Goal: Task Accomplishment & Management: Complete application form

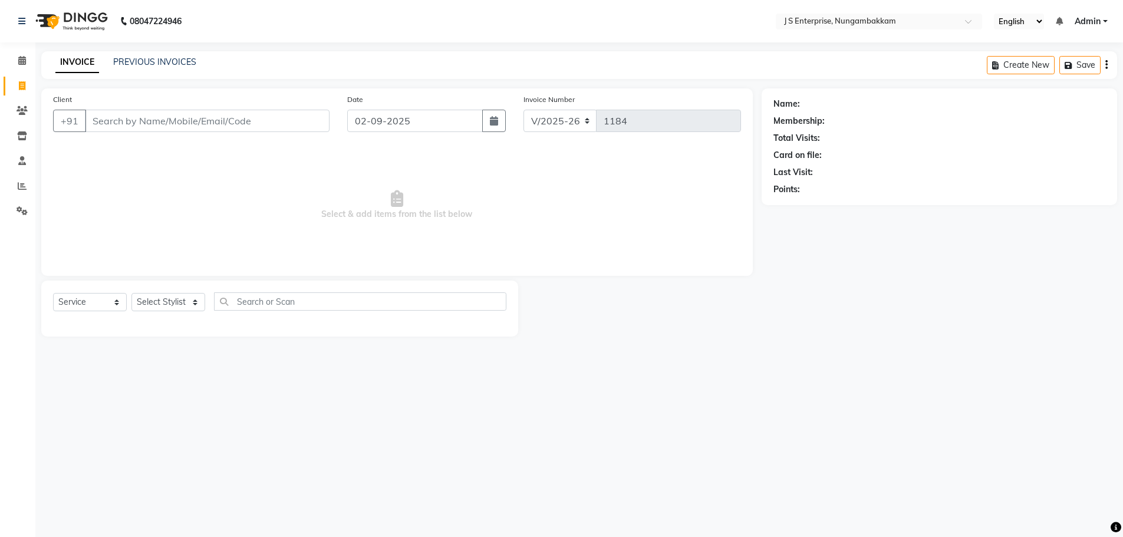
select select "7359"
select select "service"
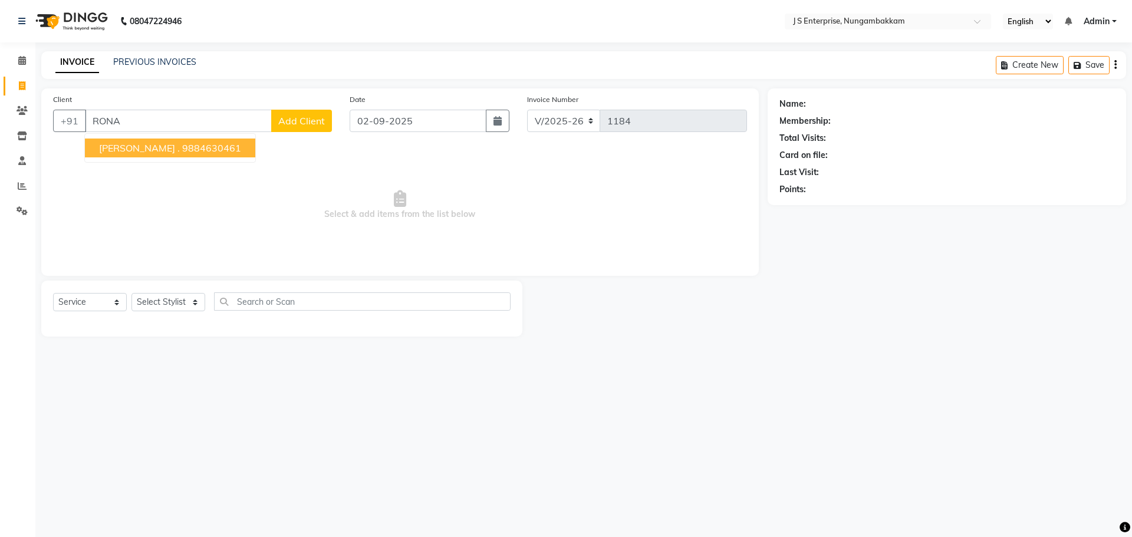
click at [182, 147] on ngb-highlight "9884630461" at bounding box center [211, 148] width 59 height 12
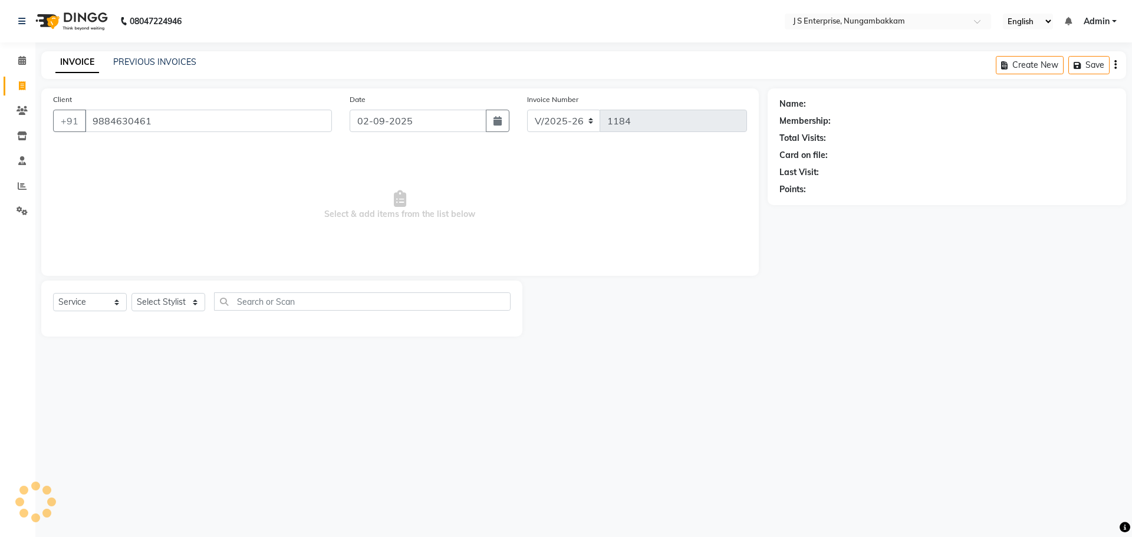
type input "9884630461"
drag, startPoint x: 178, startPoint y: 125, endPoint x: 189, endPoint y: 145, distance: 22.7
click at [86, 133] on div "Client [PHONE_NUMBER]" at bounding box center [192, 117] width 296 height 48
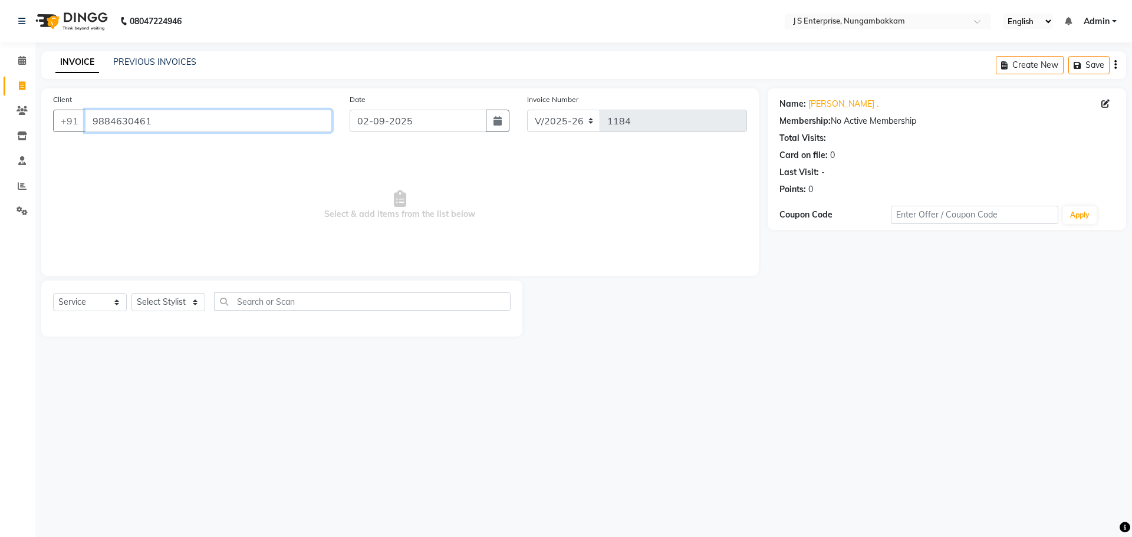
drag, startPoint x: 171, startPoint y: 118, endPoint x: 95, endPoint y: 146, distance: 80.9
click at [87, 126] on input "9884630461" at bounding box center [208, 121] width 247 height 22
click at [193, 297] on select "Select Stylist [PERSON_NAME] [PERSON_NAME] [PERSON_NAME] [PERSON_NAME] krishna …" at bounding box center [168, 302] width 74 height 18
select select "63705"
click at [131, 293] on select "Select Stylist [PERSON_NAME] [PERSON_NAME] [PERSON_NAME] [PERSON_NAME] krishna …" at bounding box center [168, 302] width 74 height 18
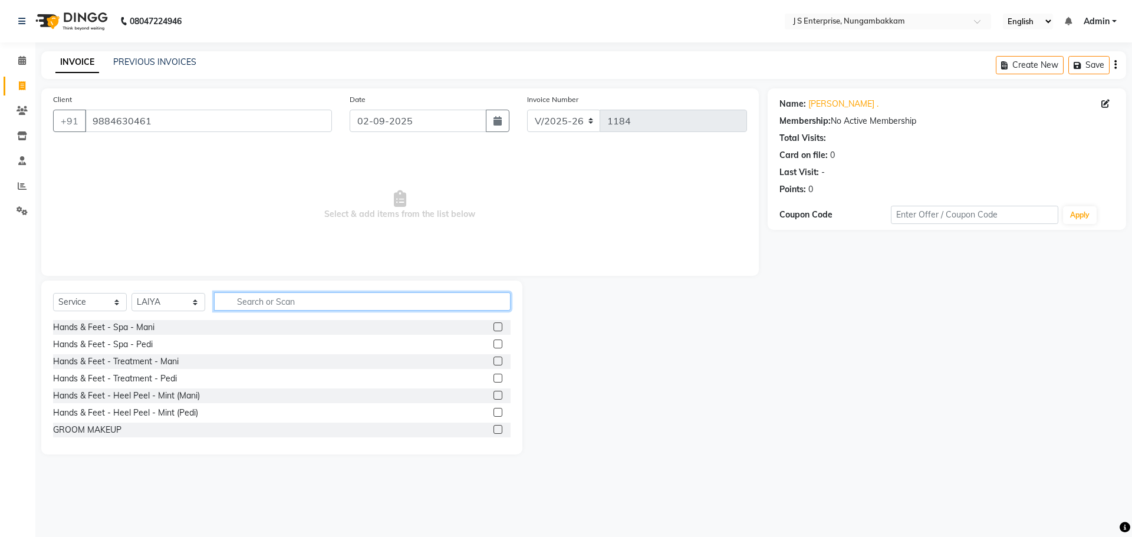
click at [252, 296] on input "text" at bounding box center [362, 301] width 296 height 18
type input "Y"
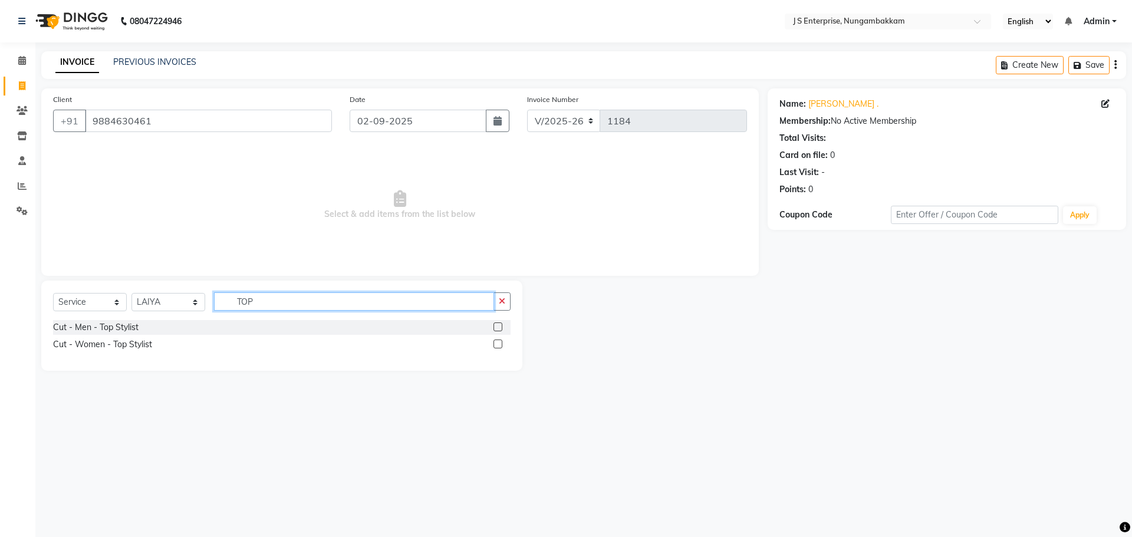
type input "TOP"
click at [498, 324] on label at bounding box center [497, 326] width 9 height 9
click at [498, 324] on input "checkbox" at bounding box center [497, 328] width 8 height 8
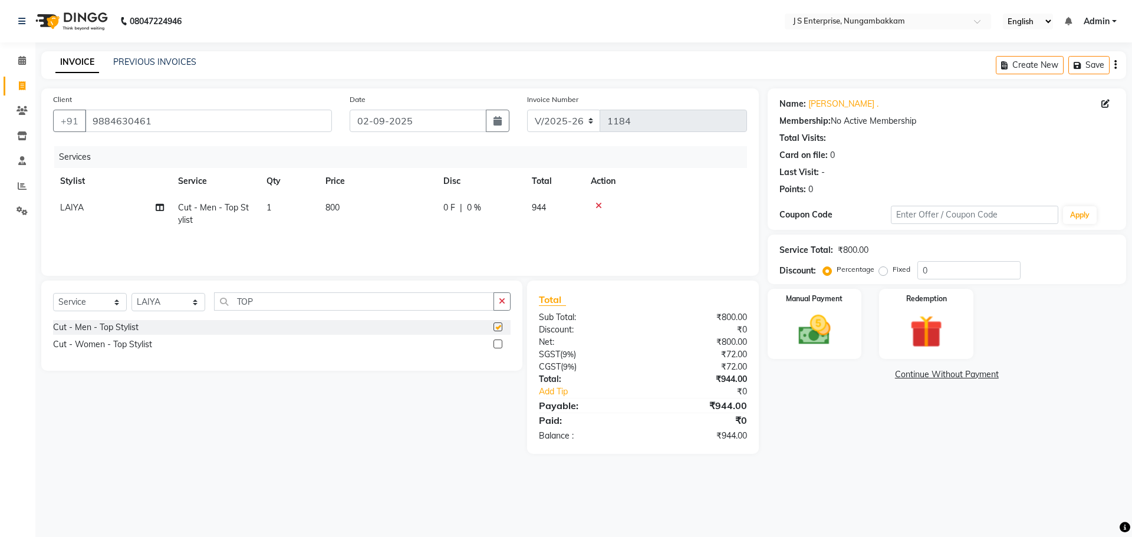
checkbox input "false"
click at [266, 299] on input "TOP" at bounding box center [354, 301] width 280 height 18
type input "T"
type input "[PERSON_NAME] DE"
click at [497, 325] on label at bounding box center [497, 326] width 9 height 9
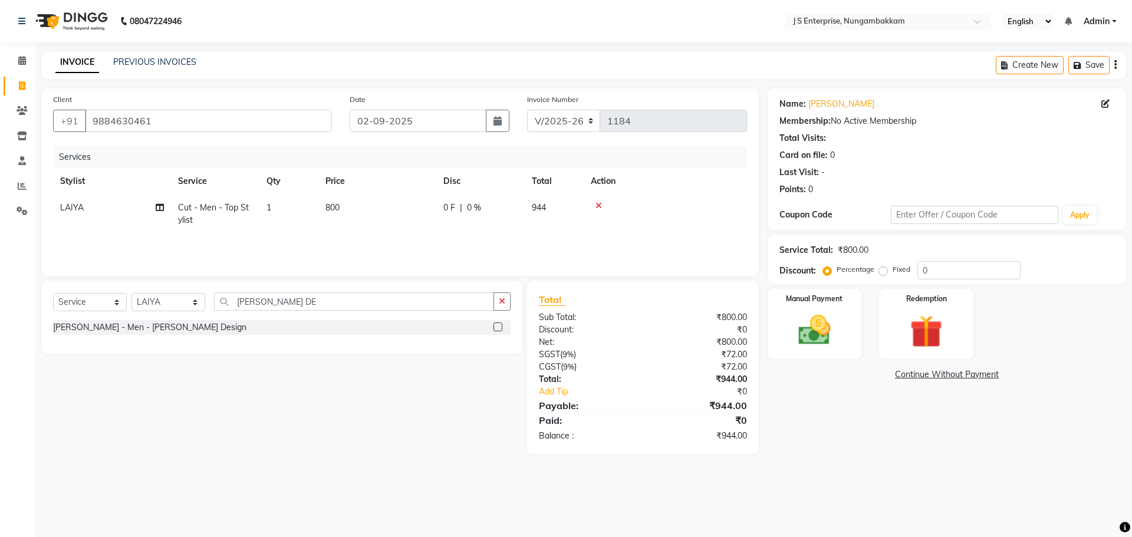
click at [497, 325] on input "checkbox" at bounding box center [497, 328] width 8 height 8
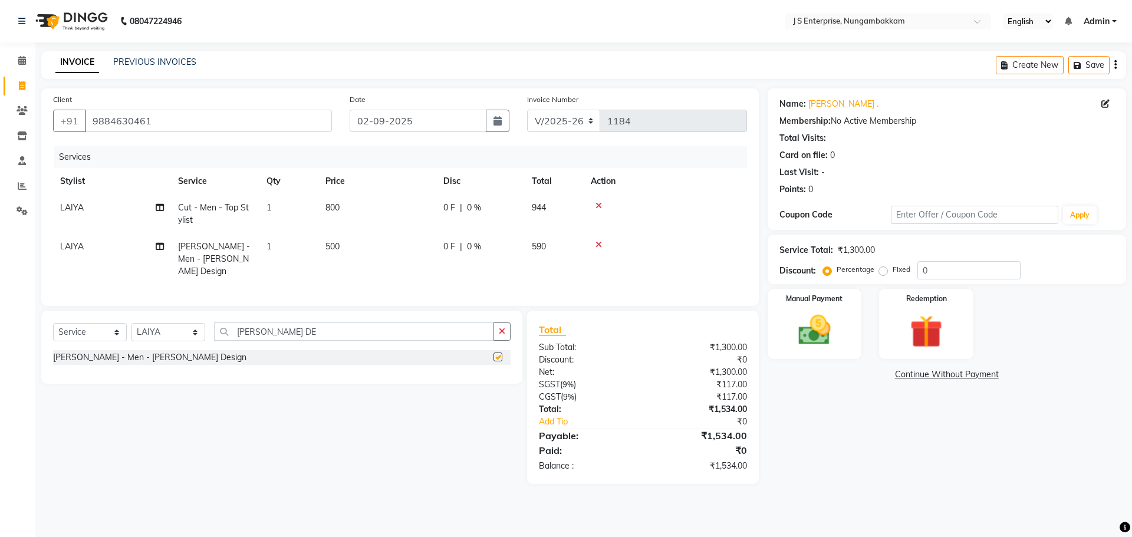
checkbox input "false"
click at [355, 206] on td "800" at bounding box center [377, 213] width 118 height 39
select select "63705"
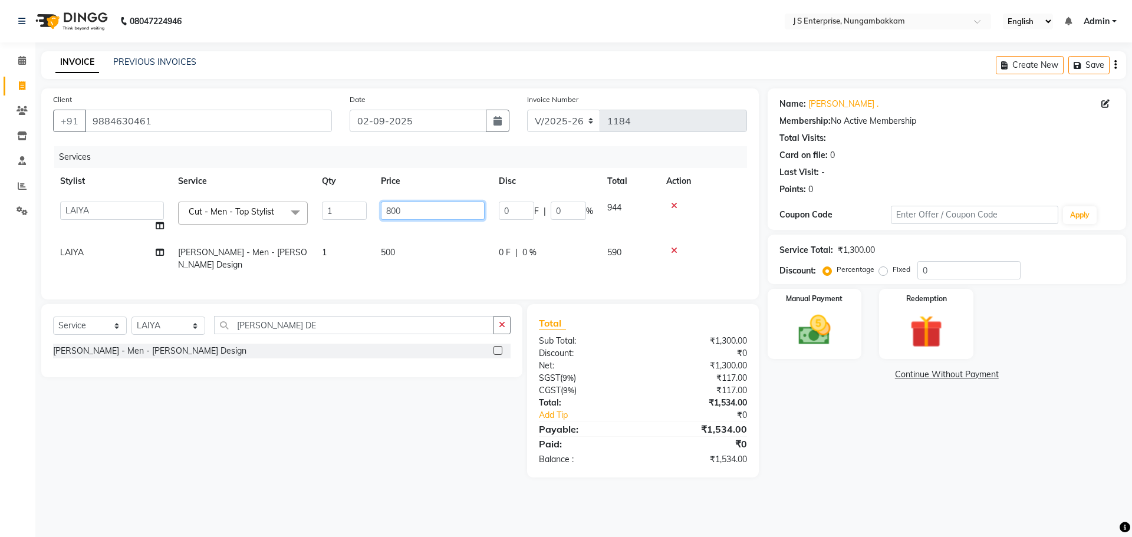
click at [412, 206] on input "800" at bounding box center [433, 211] width 104 height 18
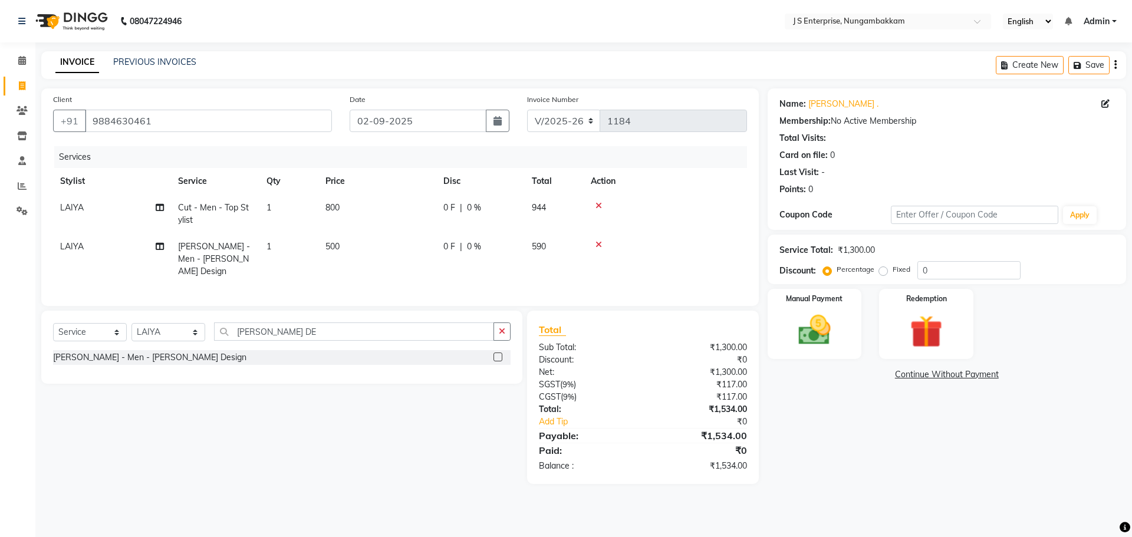
click at [824, 451] on div "Name: [PERSON_NAME] . Membership: No Active Membership Total Visits: Card on fi…" at bounding box center [950, 285] width 367 height 395
click at [357, 205] on td "800" at bounding box center [377, 213] width 118 height 39
select select "63705"
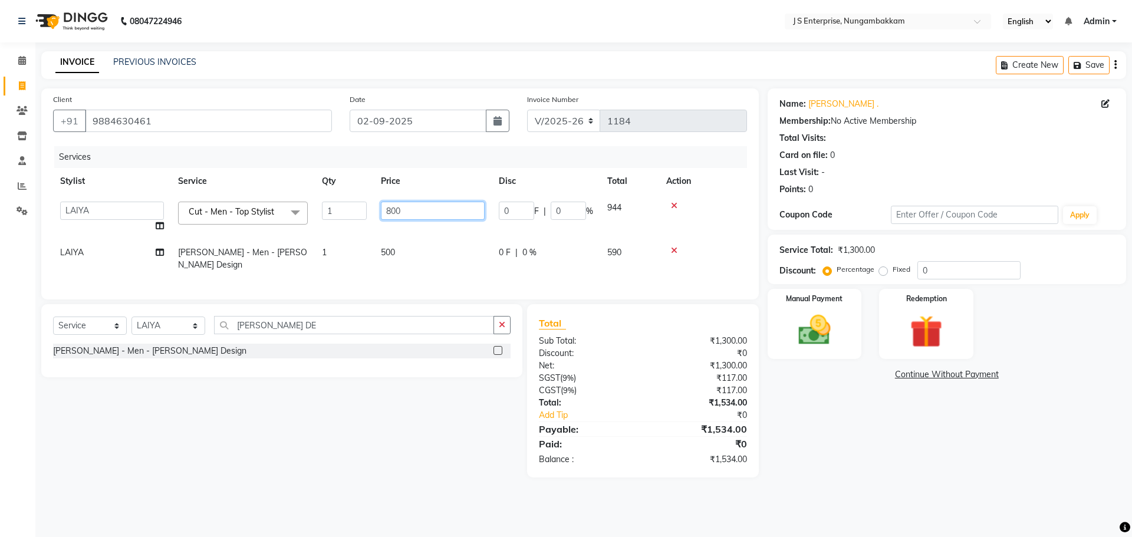
click at [426, 209] on input "800" at bounding box center [433, 211] width 104 height 18
type input "8"
type input "700"
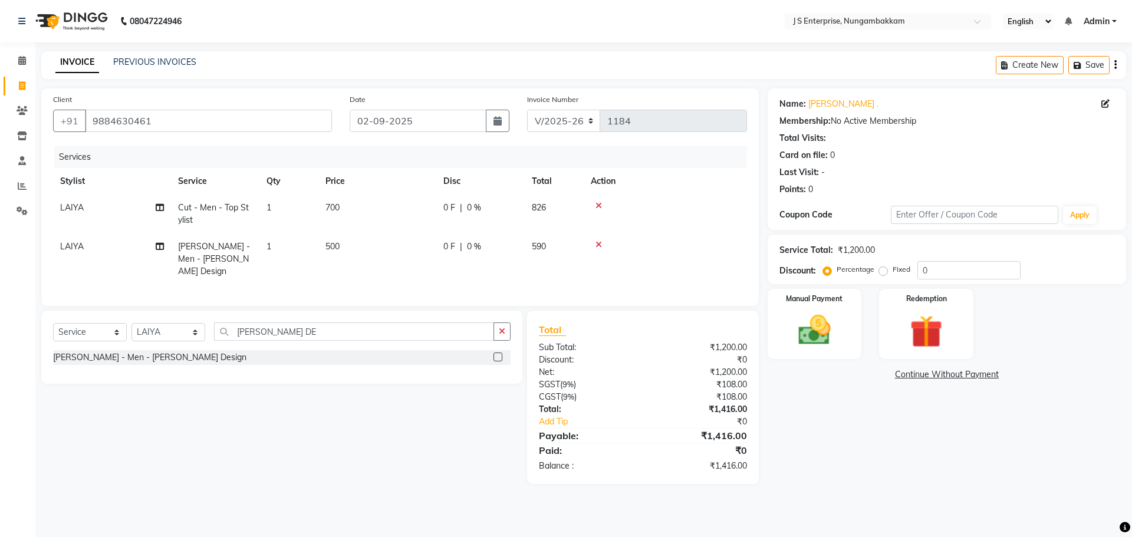
click at [856, 435] on div "Name: [PERSON_NAME] . Membership: No Active Membership Total Visits: Card on fi…" at bounding box center [950, 285] width 367 height 395
click at [806, 332] on img at bounding box center [814, 330] width 55 height 39
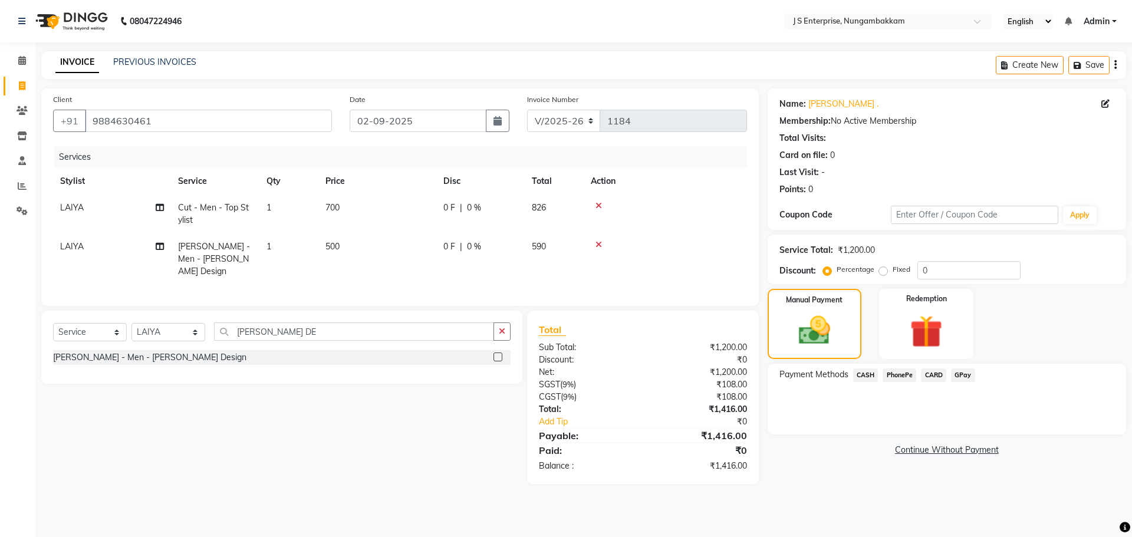
click at [871, 377] on span "CASH" at bounding box center [865, 375] width 25 height 14
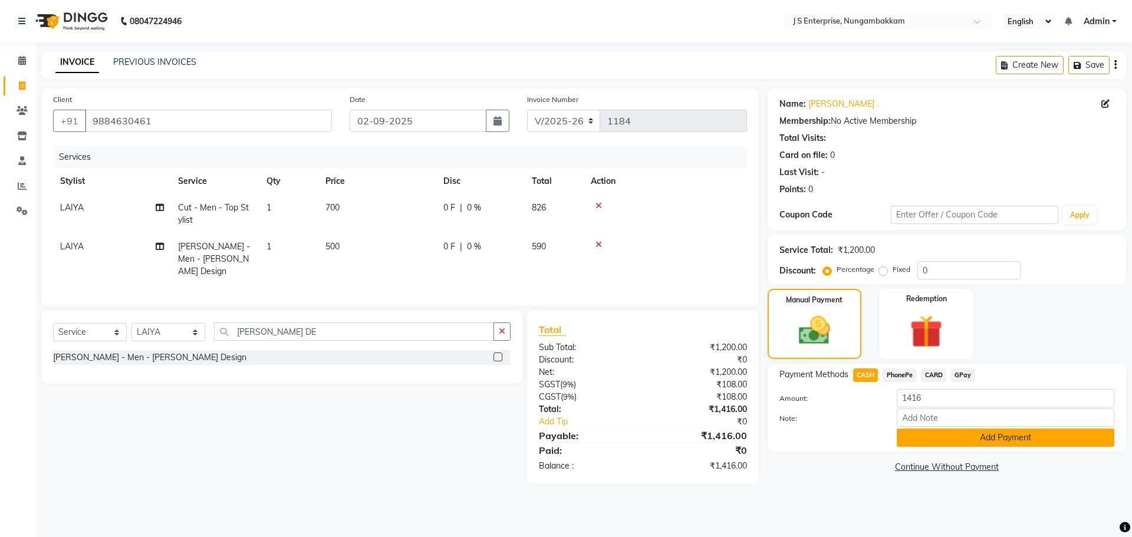
click at [923, 441] on button "Add Payment" at bounding box center [1004, 437] width 217 height 18
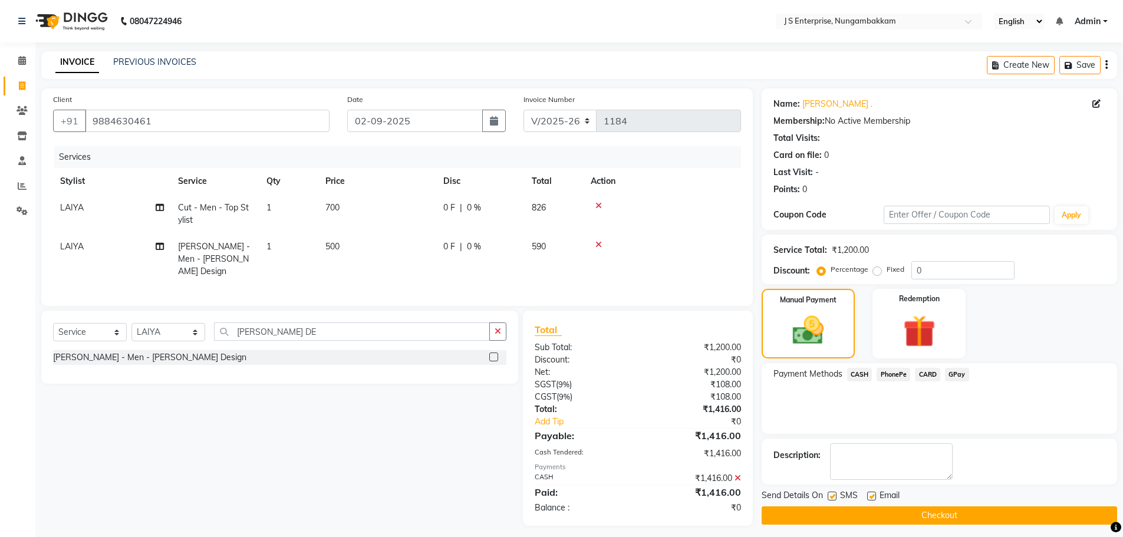
click at [909, 520] on button "Checkout" at bounding box center [938, 515] width 355 height 18
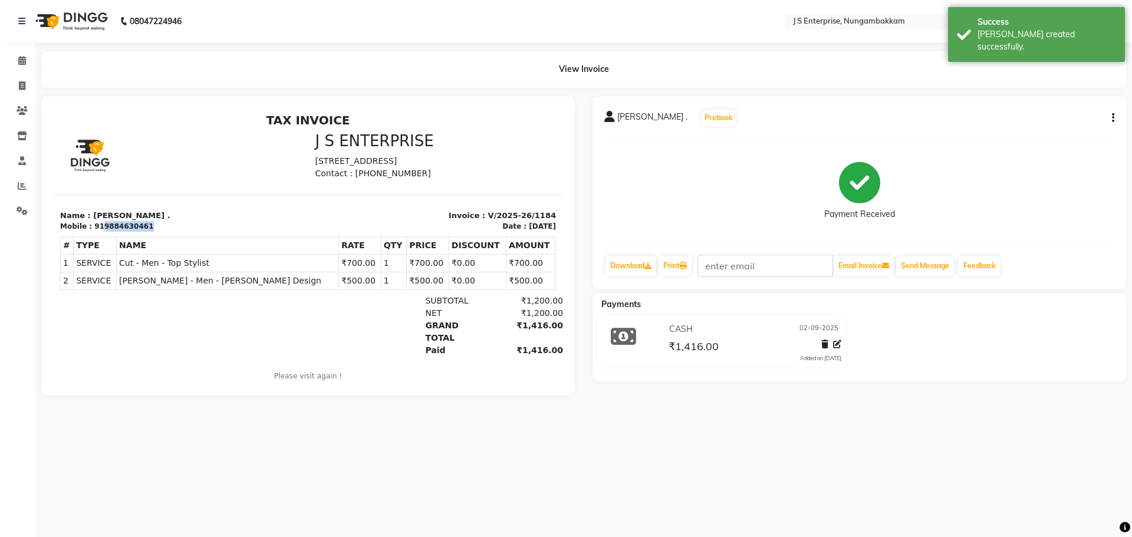
drag, startPoint x: 138, startPoint y: 223, endPoint x: 97, endPoint y: 231, distance: 41.5
click at [97, 230] on div "919884630461" at bounding box center [123, 226] width 59 height 11
copy div "9884630461"
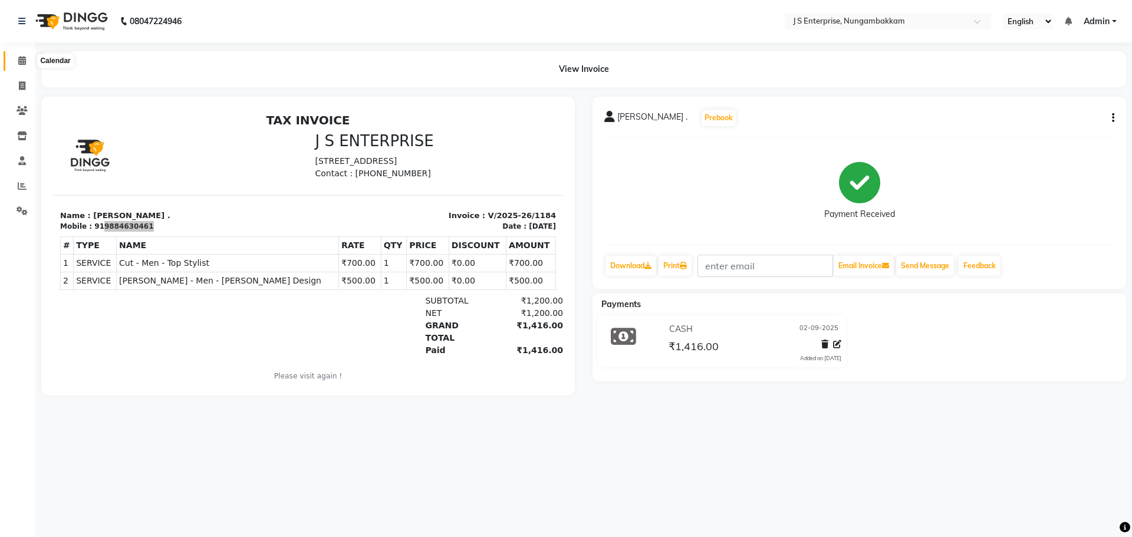
click at [25, 55] on span at bounding box center [22, 61] width 21 height 14
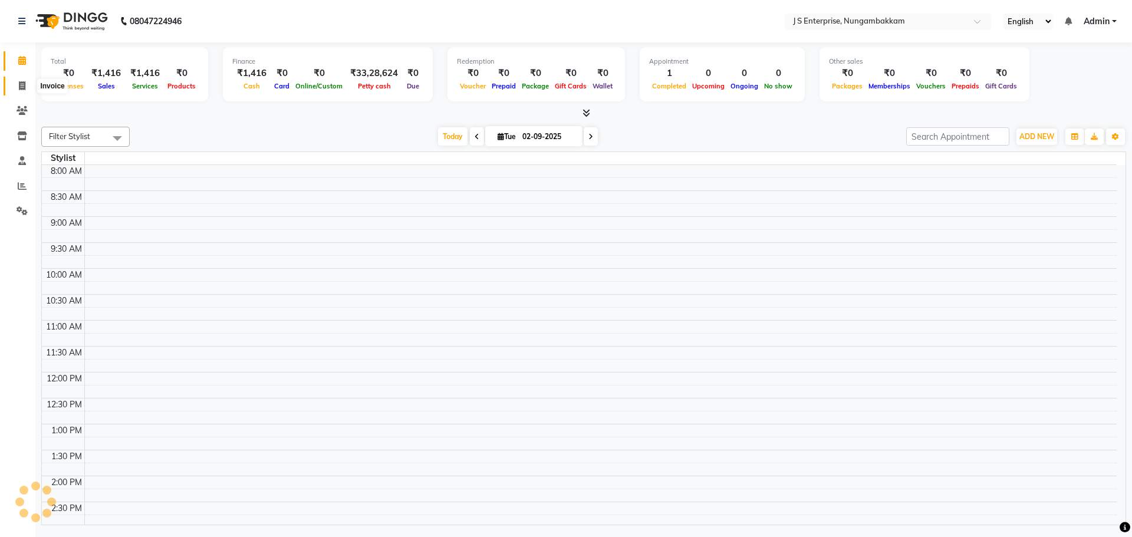
click at [19, 87] on icon at bounding box center [22, 85] width 6 height 9
select select "service"
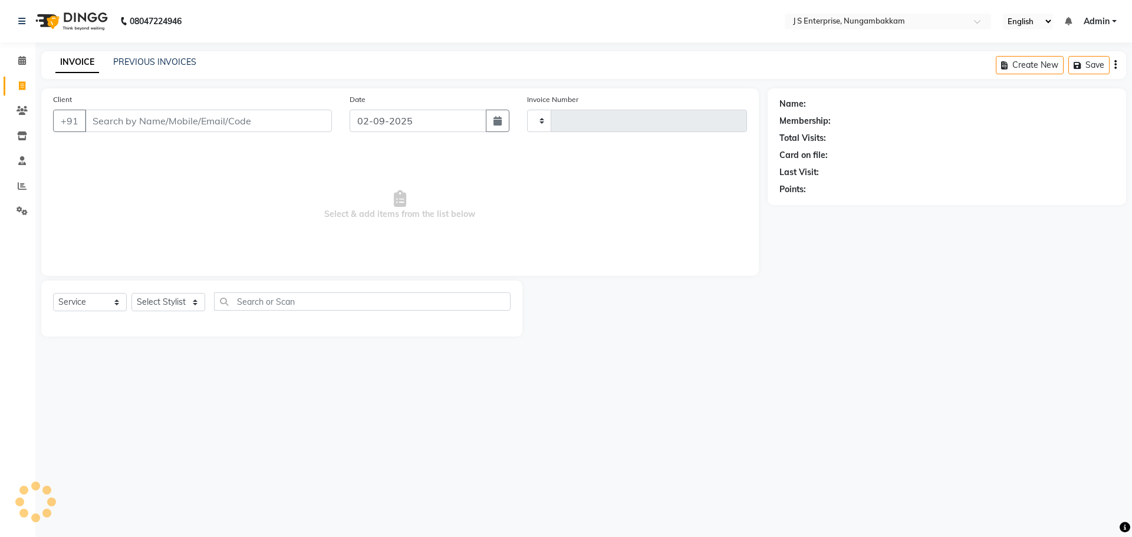
type input "1185"
select select "7359"
type input "9962460432"
click at [311, 123] on span "Add Client" at bounding box center [301, 121] width 47 height 12
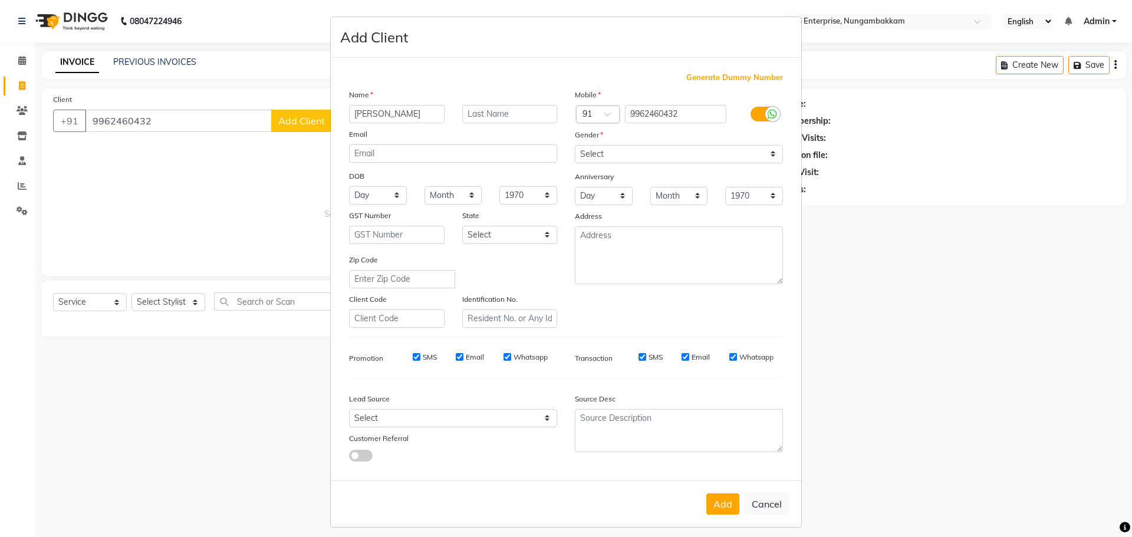
type input "[PERSON_NAME]"
click at [599, 156] on select "Select [DEMOGRAPHIC_DATA] [DEMOGRAPHIC_DATA] Other Prefer Not To Say" at bounding box center [679, 154] width 208 height 18
select select "[DEMOGRAPHIC_DATA]"
click at [575, 145] on select "Select [DEMOGRAPHIC_DATA] [DEMOGRAPHIC_DATA] Other Prefer Not To Say" at bounding box center [679, 154] width 208 height 18
click at [712, 507] on button "Add" at bounding box center [722, 503] width 33 height 21
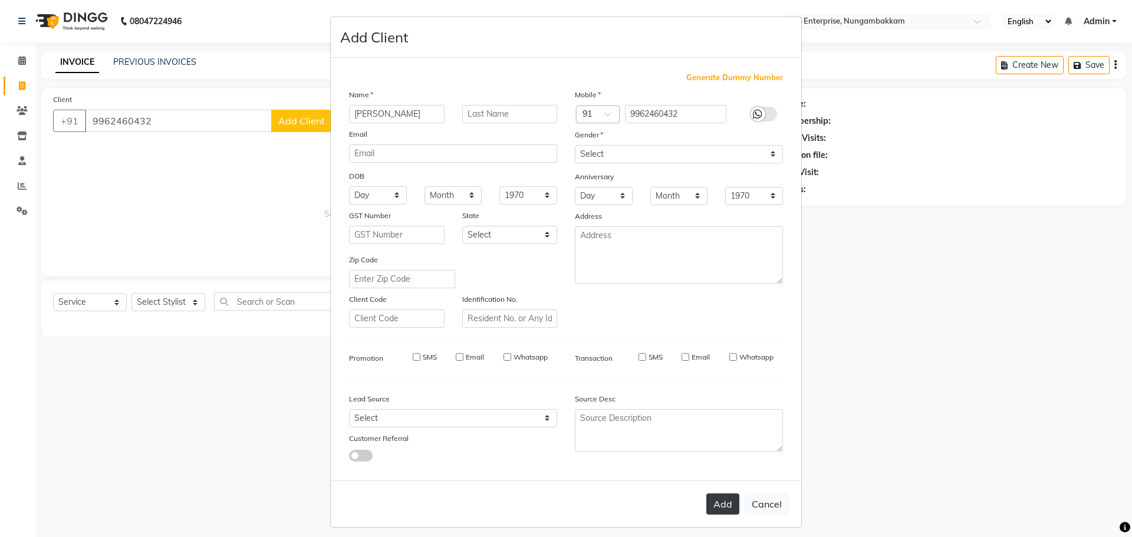
select select
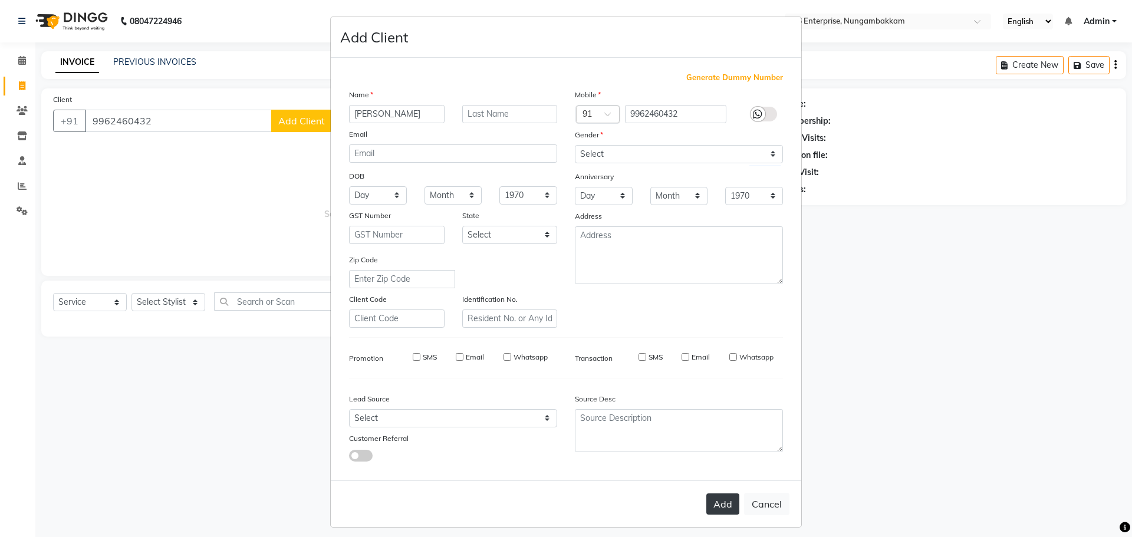
select select
checkbox input "false"
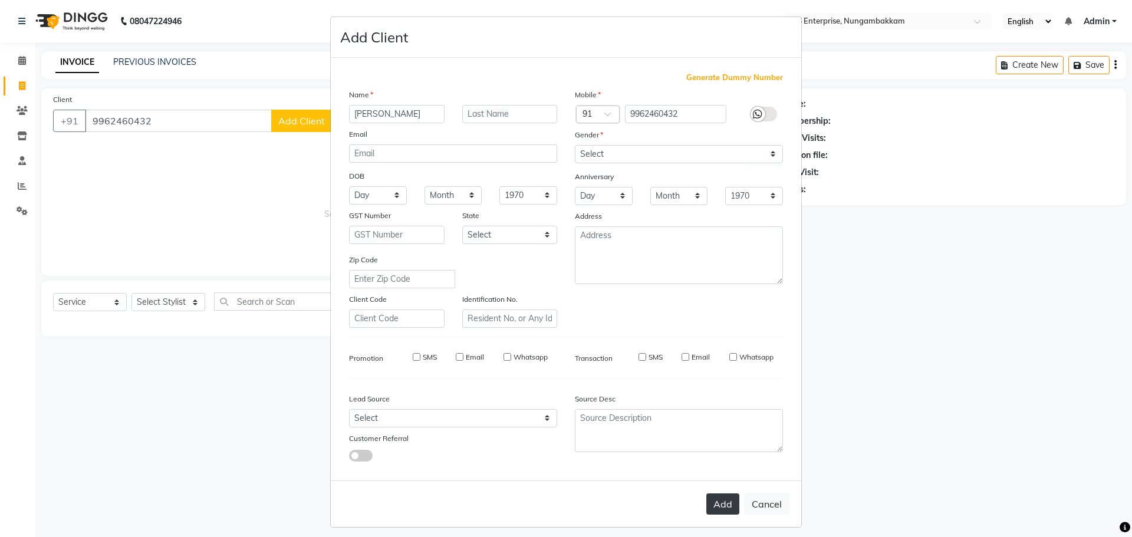
checkbox input "false"
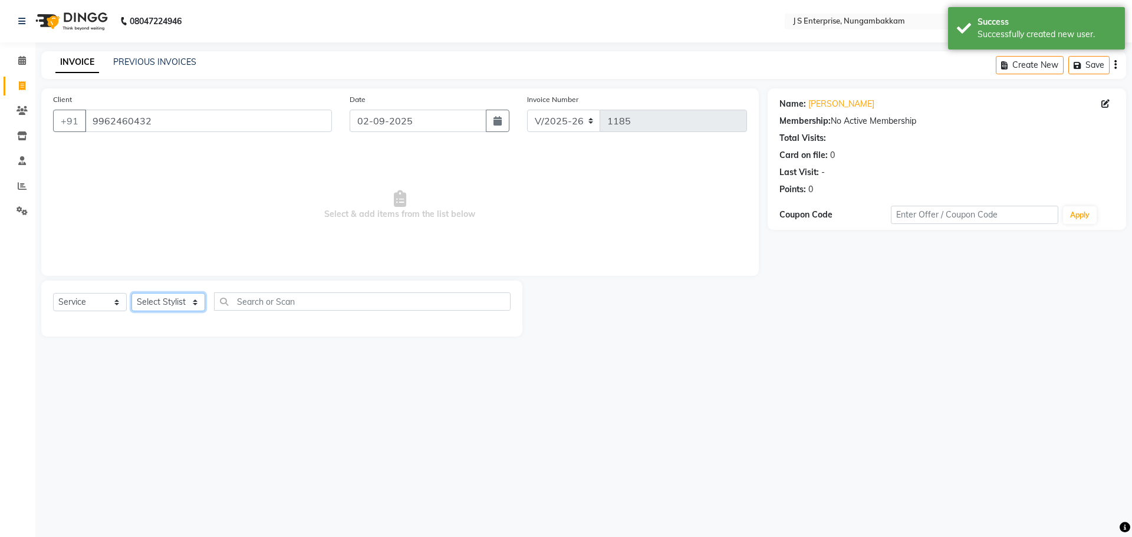
click at [176, 299] on select "Select Stylist [PERSON_NAME] [PERSON_NAME] [PERSON_NAME] [PERSON_NAME] krishna …" at bounding box center [168, 302] width 74 height 18
select select "63765"
click at [131, 293] on select "Select Stylist [PERSON_NAME] [PERSON_NAME] [PERSON_NAME] [PERSON_NAME] krishna …" at bounding box center [168, 302] width 74 height 18
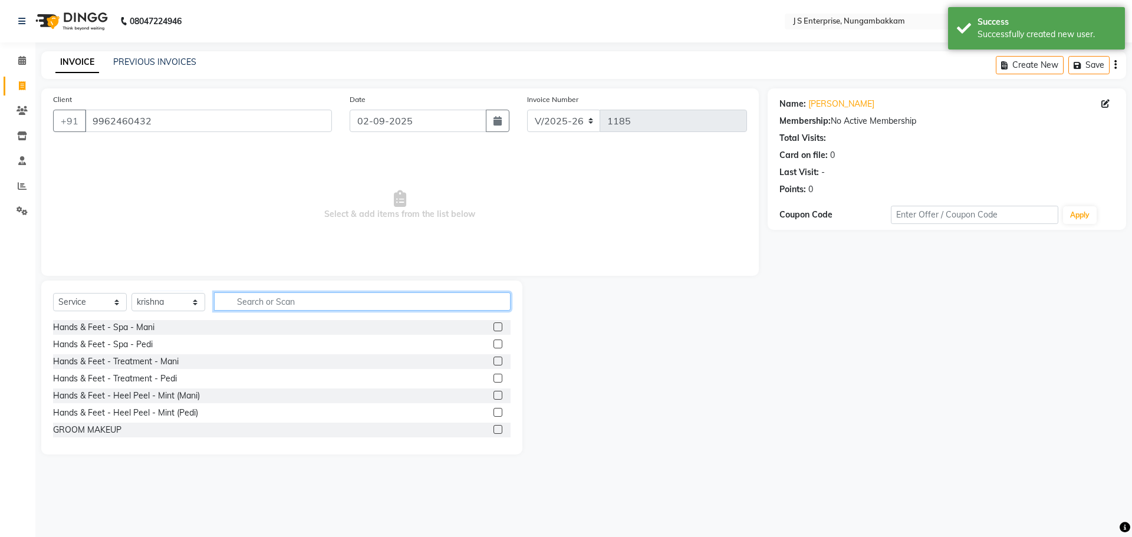
click at [249, 301] on input "text" at bounding box center [362, 301] width 296 height 18
type input "DIREC"
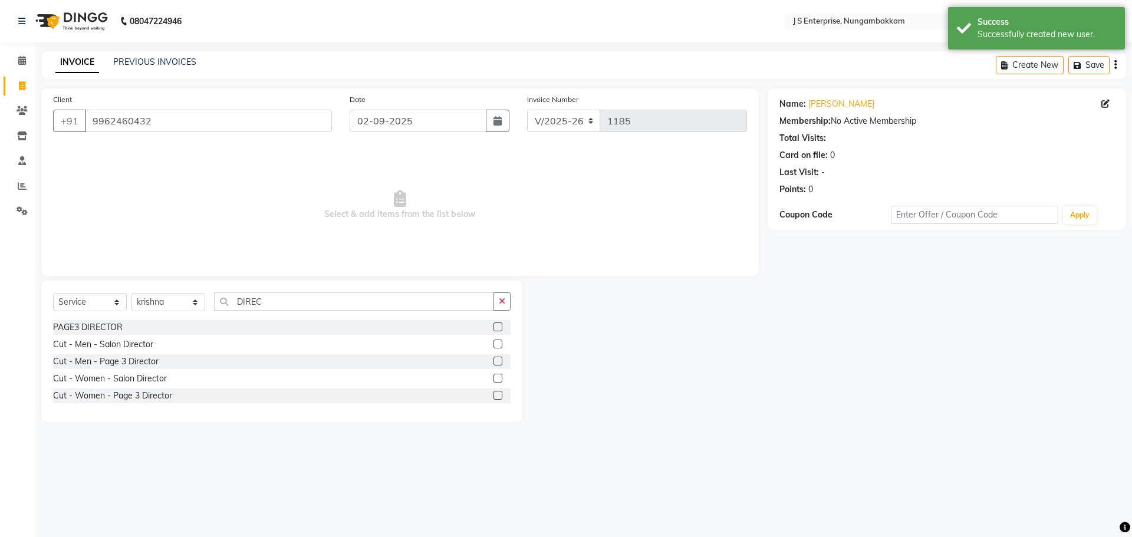
click at [495, 394] on label at bounding box center [497, 395] width 9 height 9
click at [495, 394] on input "checkbox" at bounding box center [497, 396] width 8 height 8
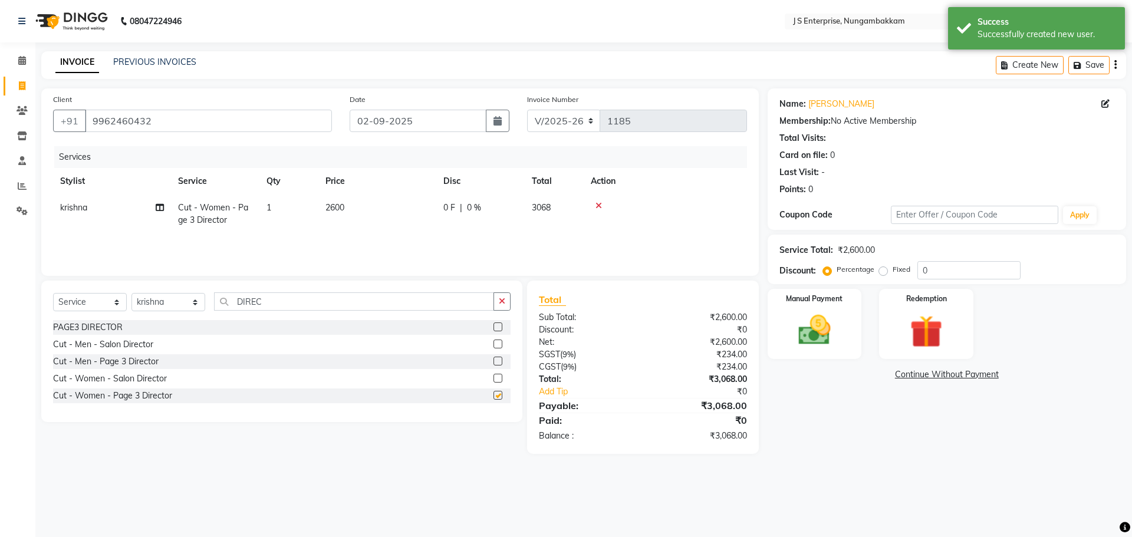
checkbox input "false"
click at [374, 210] on td "2600" at bounding box center [377, 213] width 118 height 39
select select "63765"
click at [421, 204] on input "2600" at bounding box center [433, 211] width 104 height 18
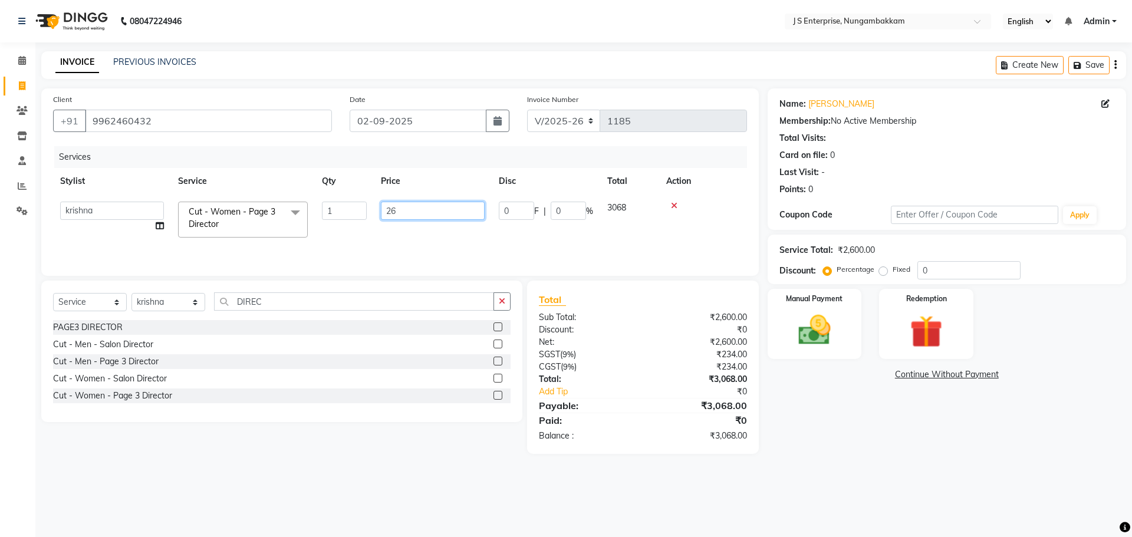
type input "2"
type input "3000"
click at [273, 205] on td "1" at bounding box center [288, 213] width 59 height 39
select select "63765"
click at [334, 206] on input "1" at bounding box center [344, 211] width 45 height 18
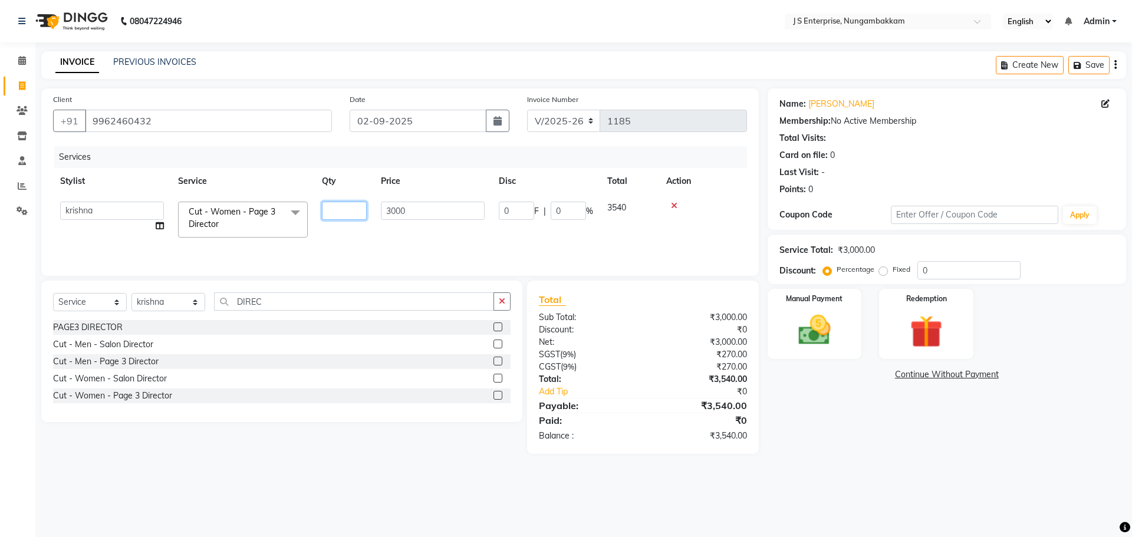
type input "2"
click at [906, 486] on div "08047224946 Select Location × J S Enterprise, Nungambakkam English ENGLISH Espa…" at bounding box center [566, 268] width 1132 height 537
click at [878, 460] on main "INVOICE PREVIOUS INVOICES Create New Save Client [PHONE_NUMBER] Date [DATE] Inv…" at bounding box center [583, 261] width 1096 height 420
click at [812, 334] on img at bounding box center [814, 330] width 55 height 39
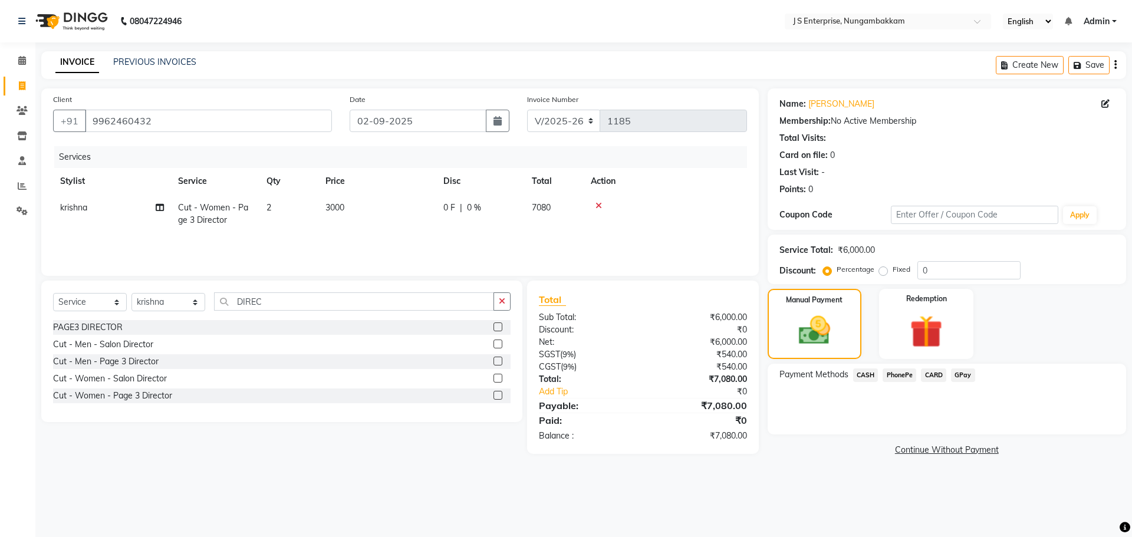
click at [960, 372] on span "GPay" at bounding box center [963, 375] width 24 height 14
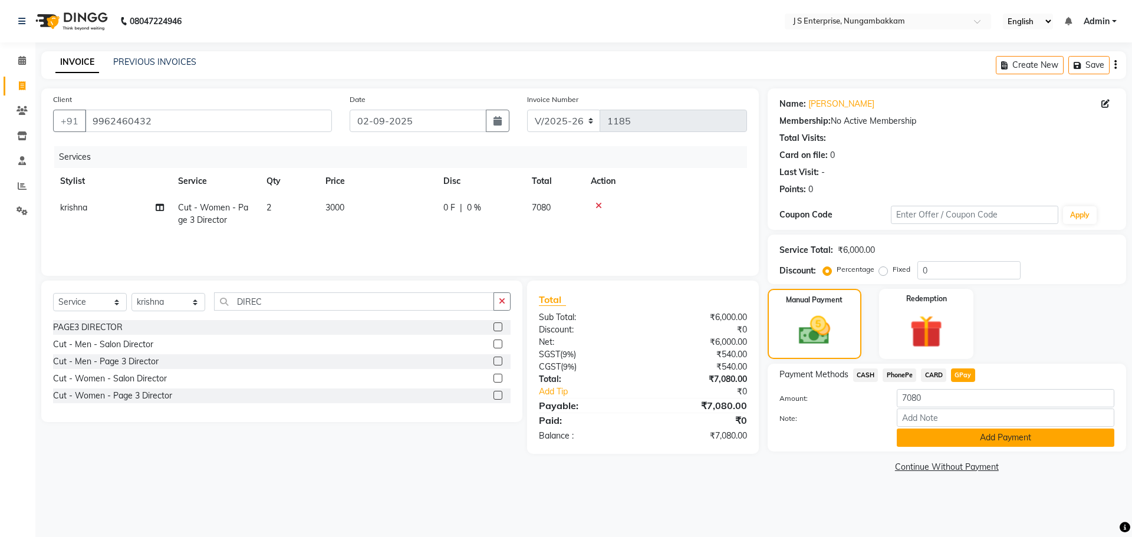
click at [956, 444] on button "Add Payment" at bounding box center [1004, 437] width 217 height 18
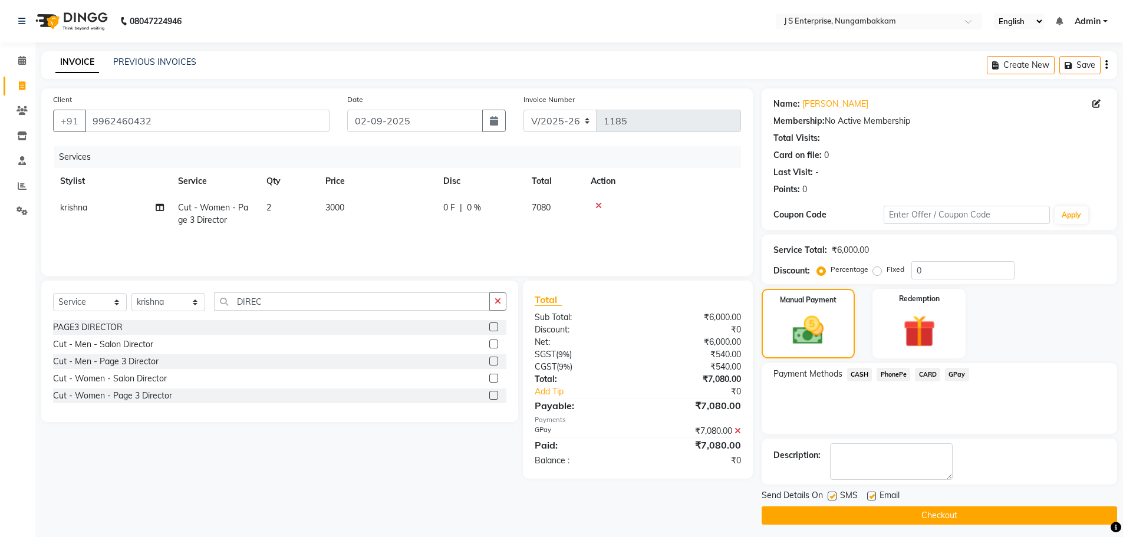
click at [944, 513] on button "Checkout" at bounding box center [938, 515] width 355 height 18
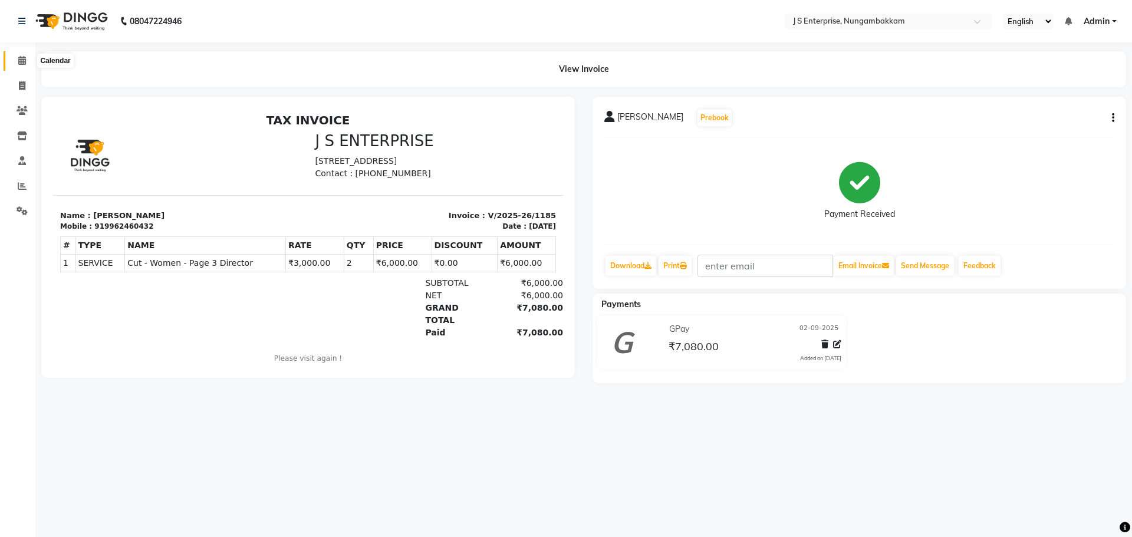
click at [24, 61] on icon at bounding box center [22, 60] width 8 height 9
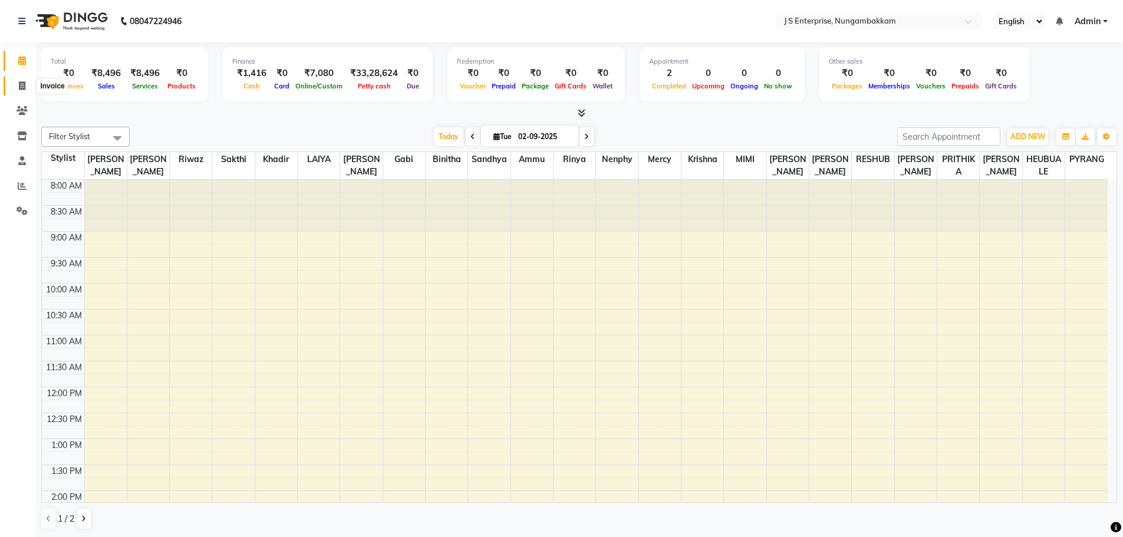
click at [25, 88] on icon at bounding box center [22, 85] width 6 height 9
select select "7359"
select select "service"
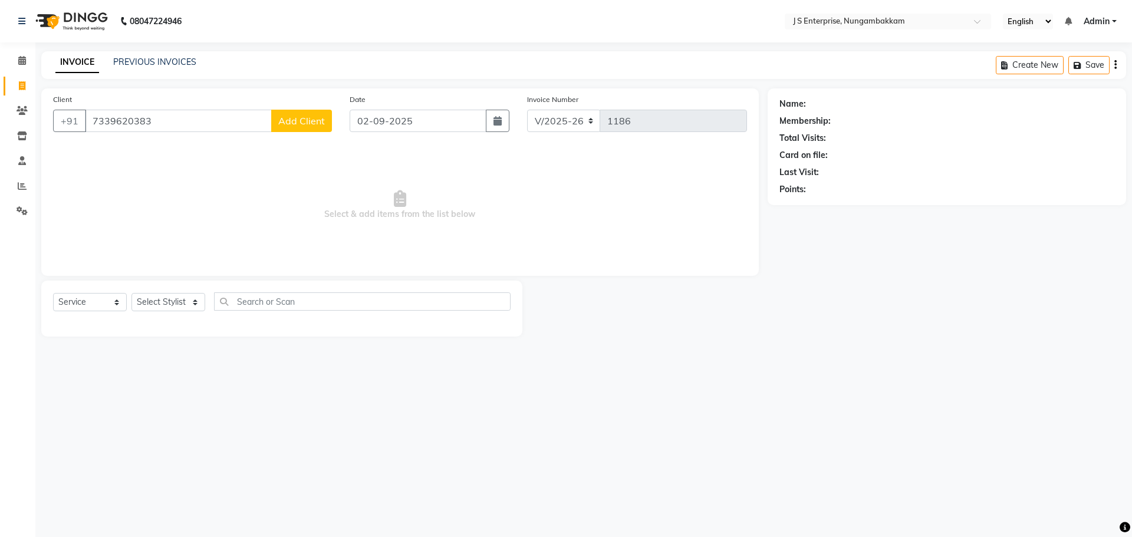
type input "7339620383"
click at [312, 124] on span "Add Client" at bounding box center [301, 121] width 47 height 12
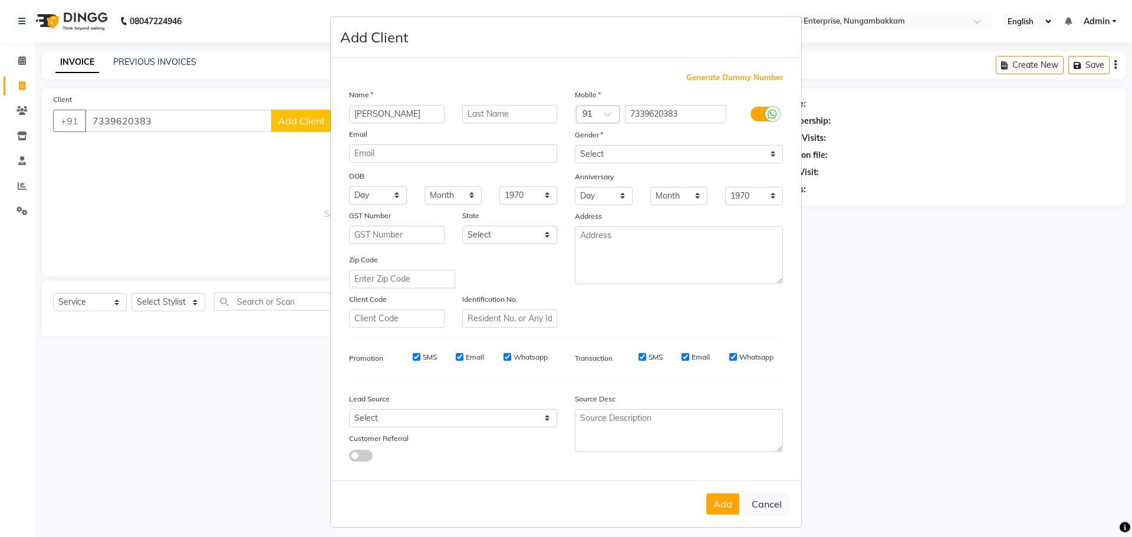
type input "[PERSON_NAME]"
click at [597, 152] on select "Select [DEMOGRAPHIC_DATA] [DEMOGRAPHIC_DATA] Other Prefer Not To Say" at bounding box center [679, 154] width 208 height 18
select select "[DEMOGRAPHIC_DATA]"
click at [575, 145] on select "Select [DEMOGRAPHIC_DATA] [DEMOGRAPHIC_DATA] Other Prefer Not To Say" at bounding box center [679, 154] width 208 height 18
click at [715, 503] on button "Add" at bounding box center [722, 503] width 33 height 21
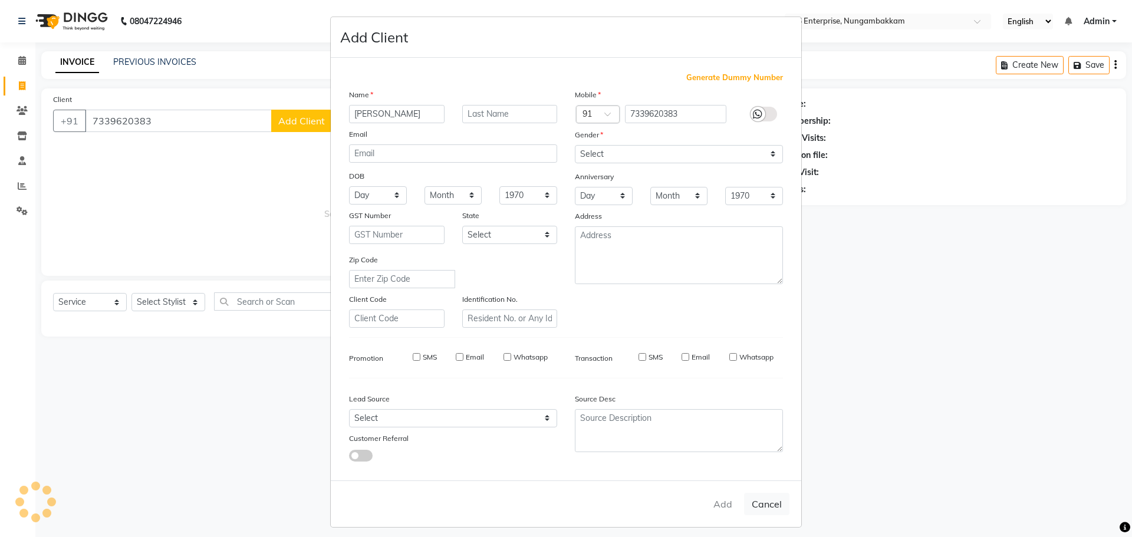
select select
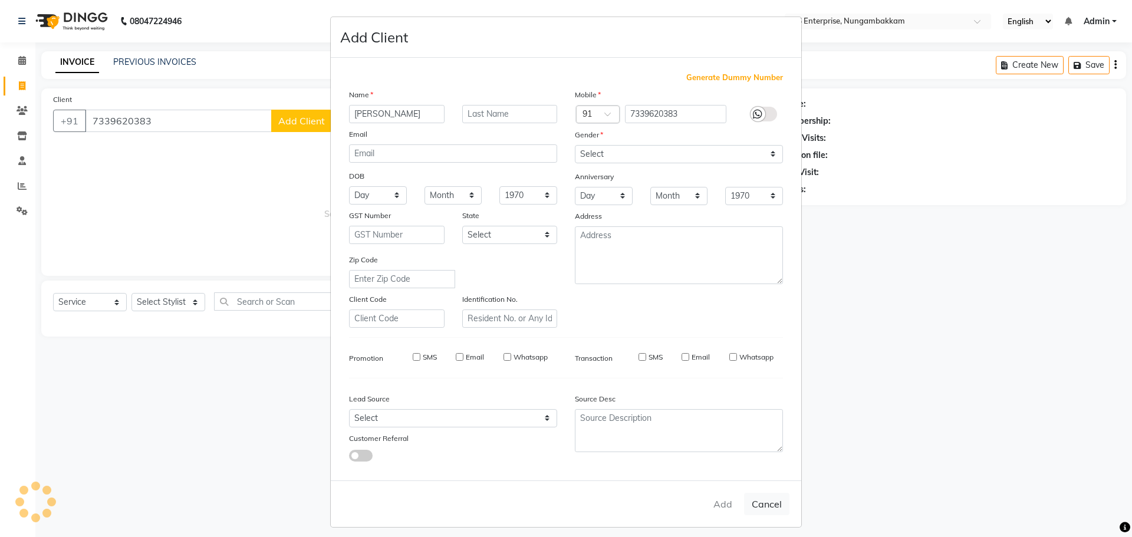
select select
checkbox input "false"
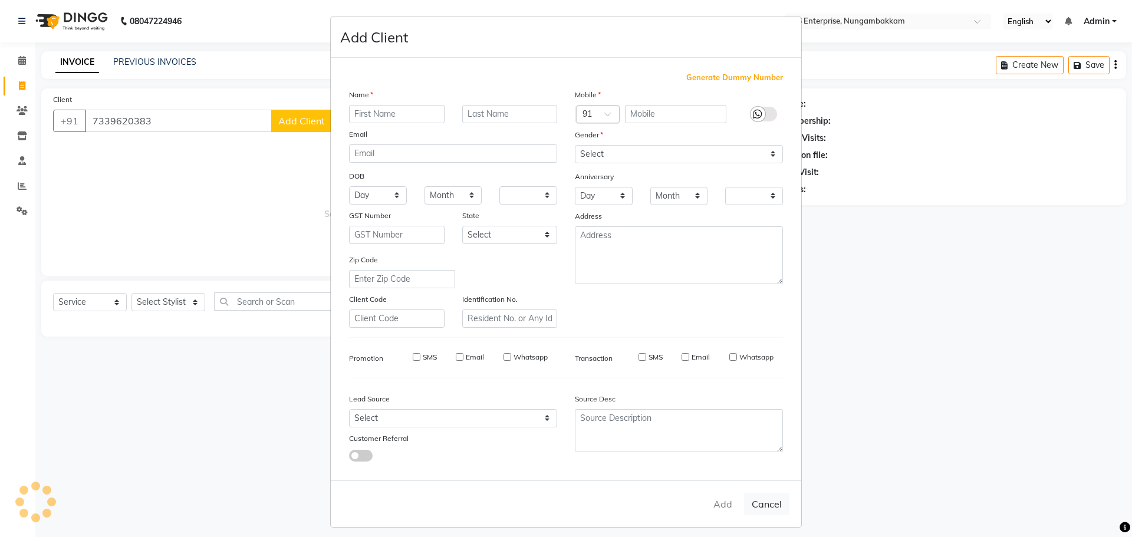
checkbox input "false"
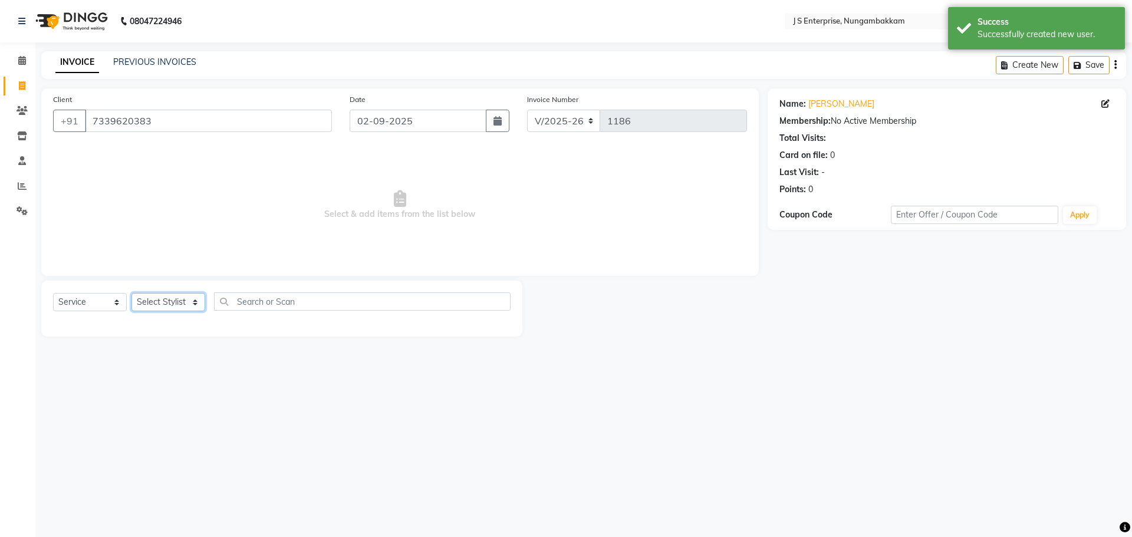
click at [190, 306] on select "Select Stylist [PERSON_NAME] [PERSON_NAME] [PERSON_NAME] [PERSON_NAME] krishna …" at bounding box center [168, 302] width 74 height 18
click at [178, 304] on select "Select Stylist [PERSON_NAME] [PERSON_NAME] [PERSON_NAME] [PERSON_NAME] krishna …" at bounding box center [168, 302] width 74 height 18
select select "63710"
click at [131, 293] on select "Select Stylist [PERSON_NAME] [PERSON_NAME] [PERSON_NAME] [PERSON_NAME] krishna …" at bounding box center [168, 302] width 74 height 18
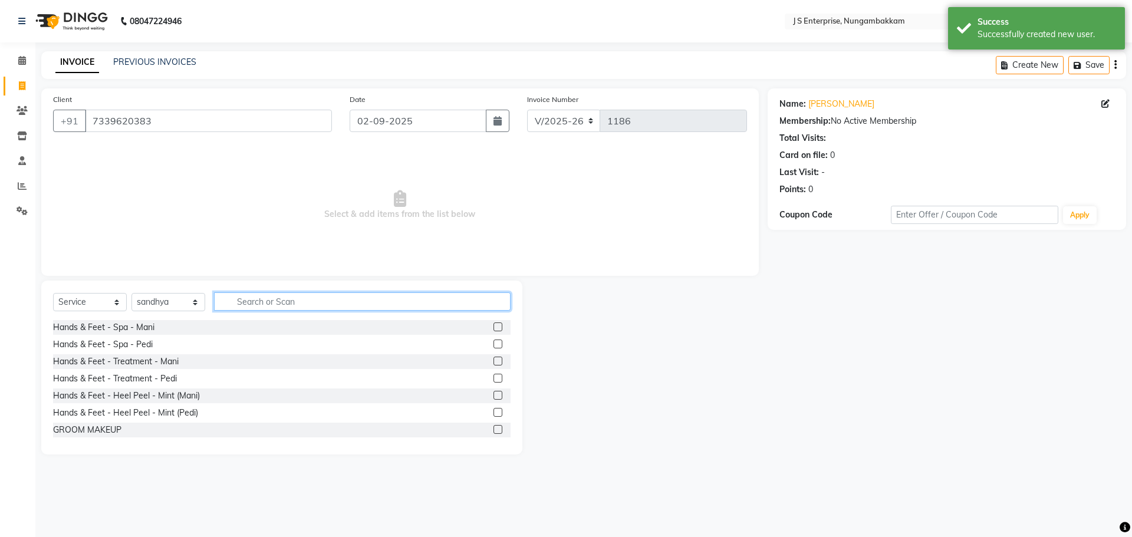
click at [272, 302] on input "text" at bounding box center [362, 301] width 296 height 18
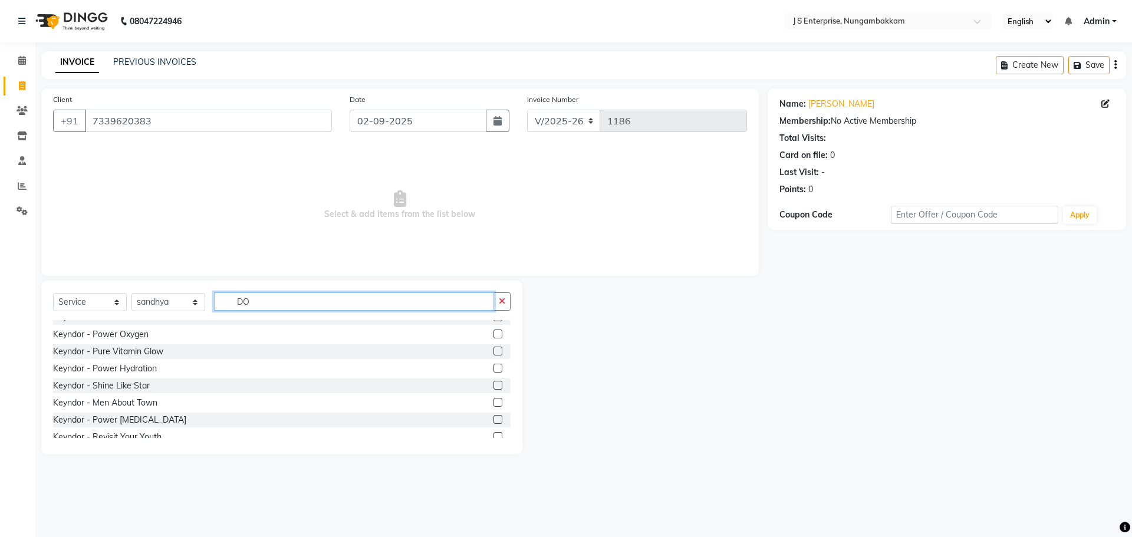
scroll to position [118, 0]
type input "D"
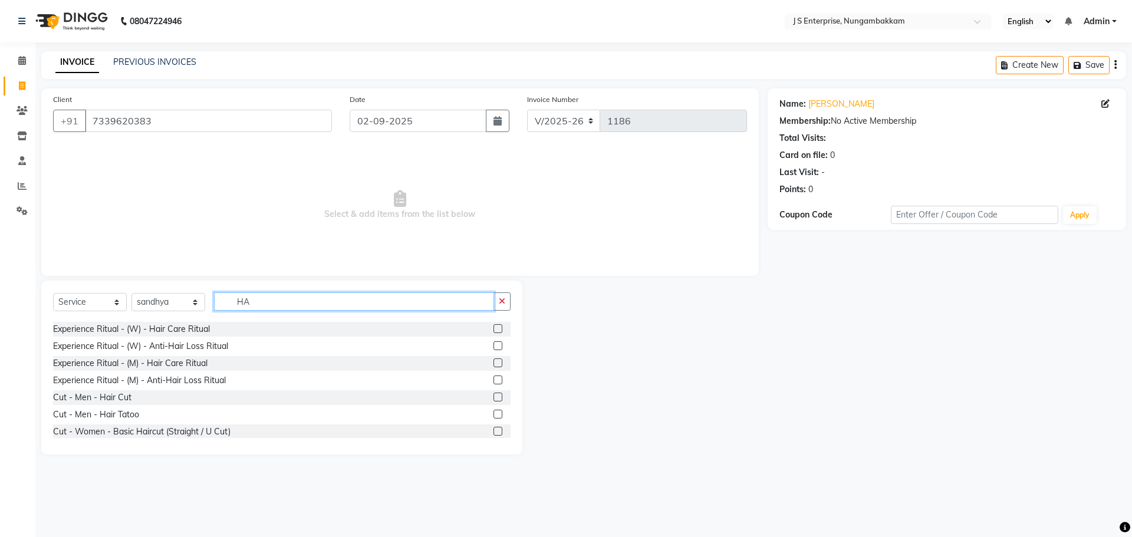
scroll to position [101, 0]
type input "H"
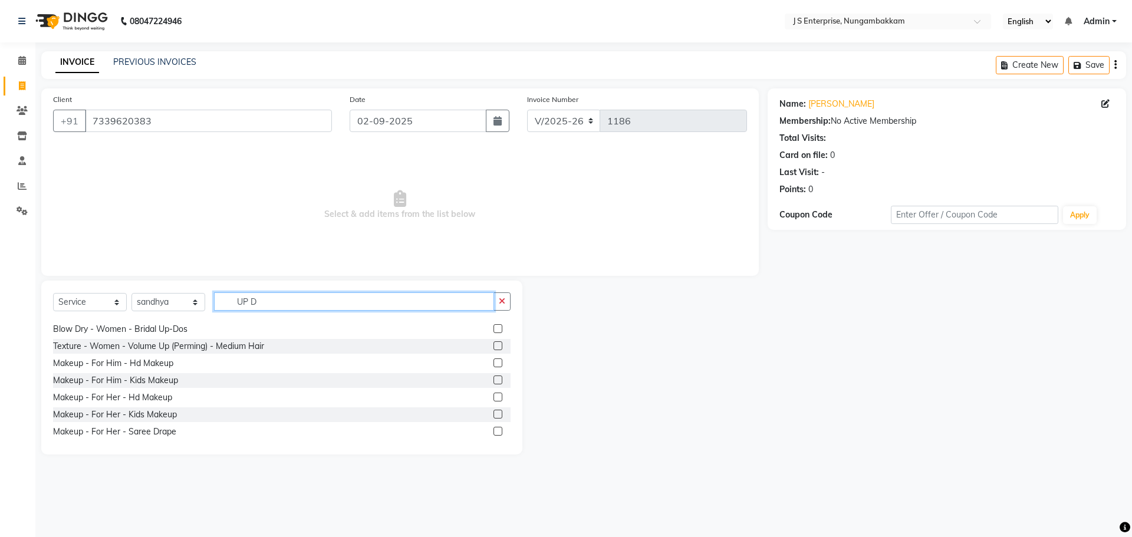
type input "UP D"
click at [493, 329] on label at bounding box center [497, 328] width 9 height 9
click at [493, 329] on input "checkbox" at bounding box center [497, 329] width 8 height 8
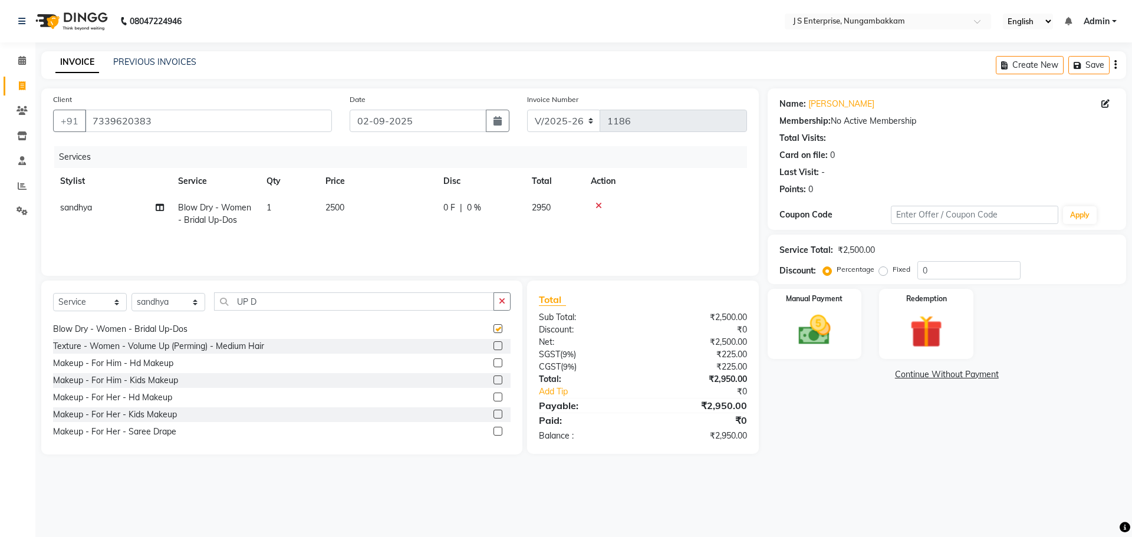
checkbox input "false"
click at [357, 203] on td "2500" at bounding box center [377, 213] width 118 height 39
select select "63710"
click at [411, 206] on input "2500" at bounding box center [433, 211] width 104 height 18
type input "2000"
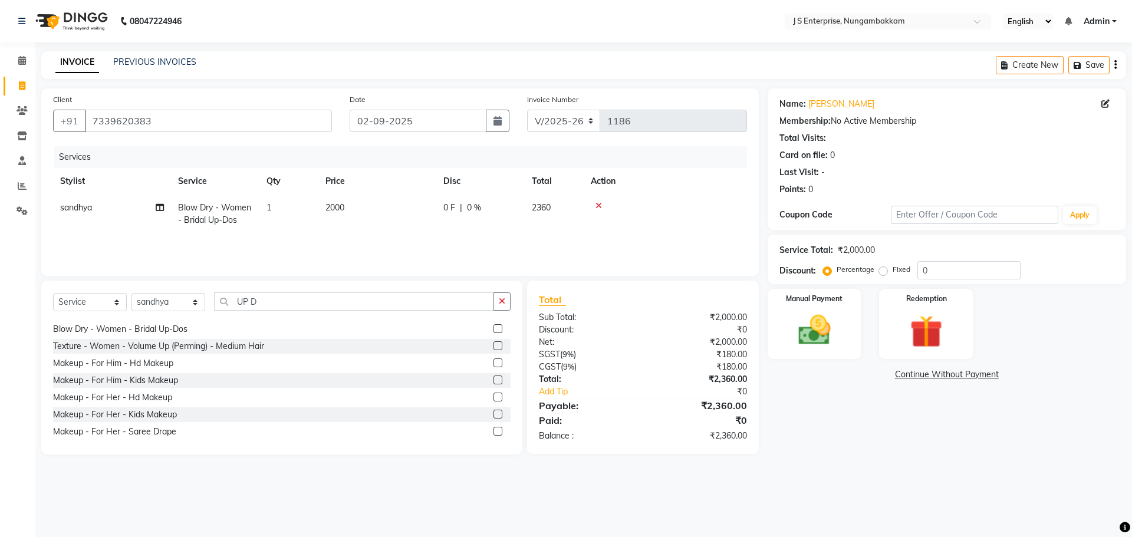
click at [885, 397] on div "Name: [PERSON_NAME] Membership: No Active Membership Total Visits: Card on file…" at bounding box center [950, 271] width 367 height 366
click at [846, 331] on div "Manual Payment" at bounding box center [814, 324] width 98 height 72
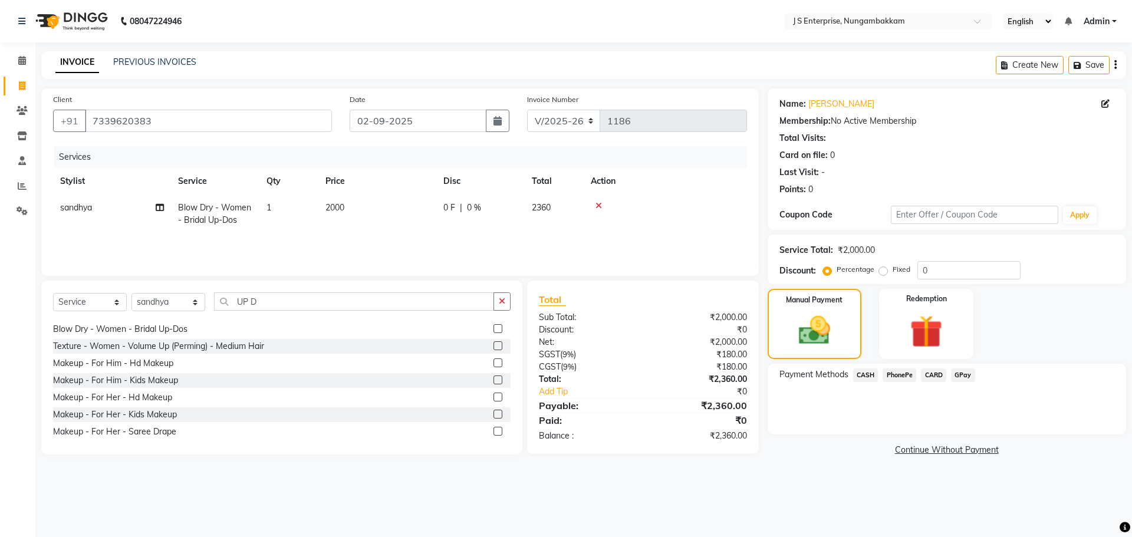
click at [961, 376] on span "GPay" at bounding box center [963, 375] width 24 height 14
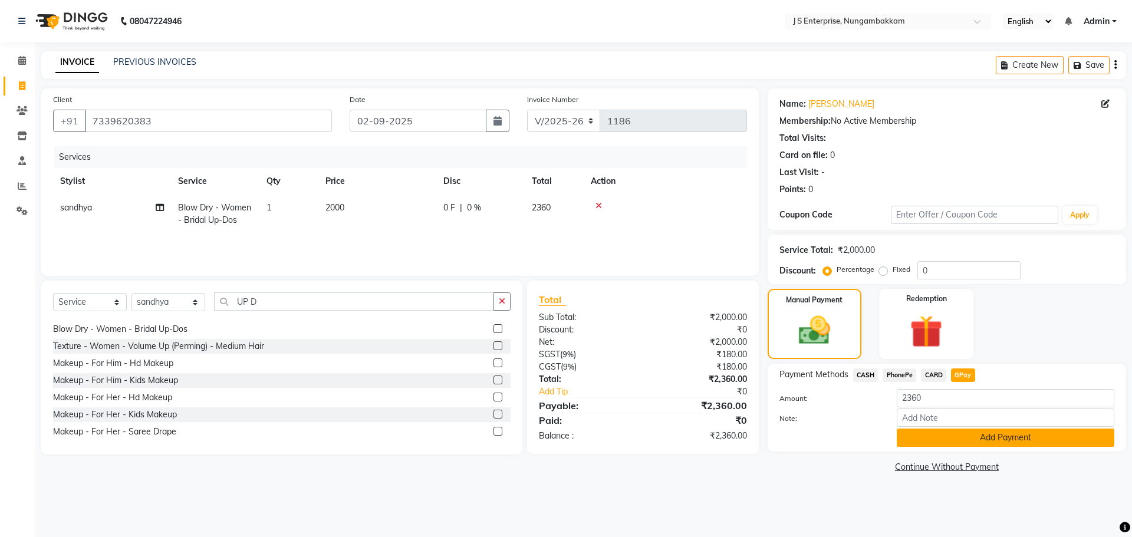
click at [981, 443] on button "Add Payment" at bounding box center [1004, 437] width 217 height 18
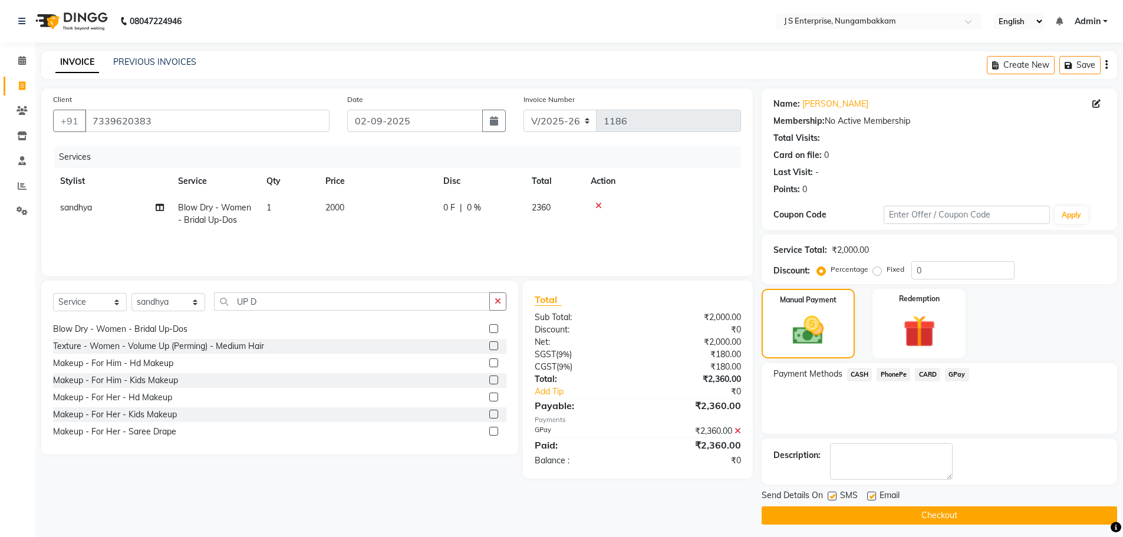
click at [909, 510] on button "Checkout" at bounding box center [938, 515] width 355 height 18
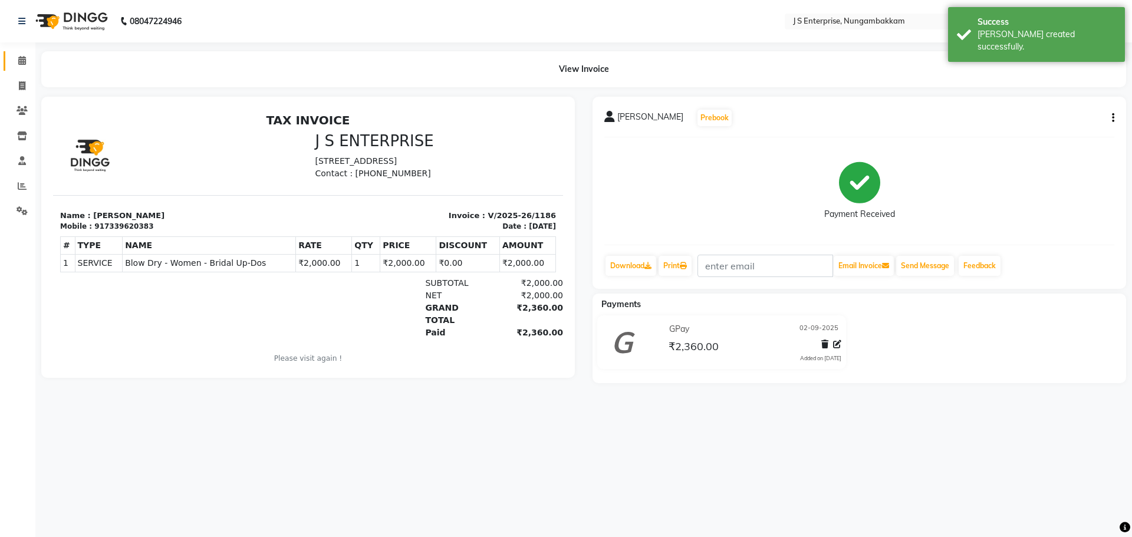
click at [27, 68] on link "Calendar" at bounding box center [18, 60] width 28 height 19
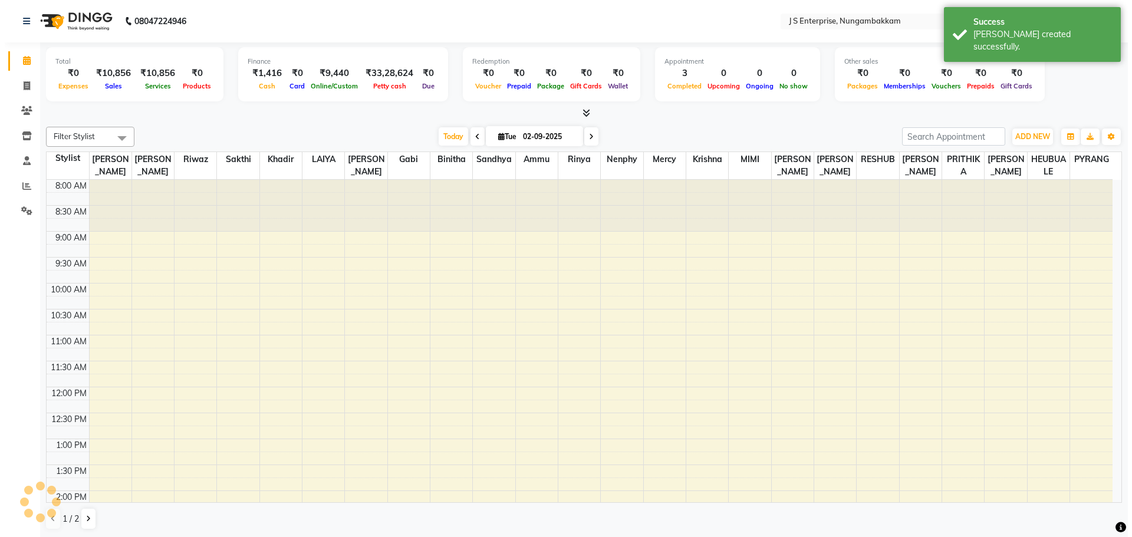
scroll to position [329, 0]
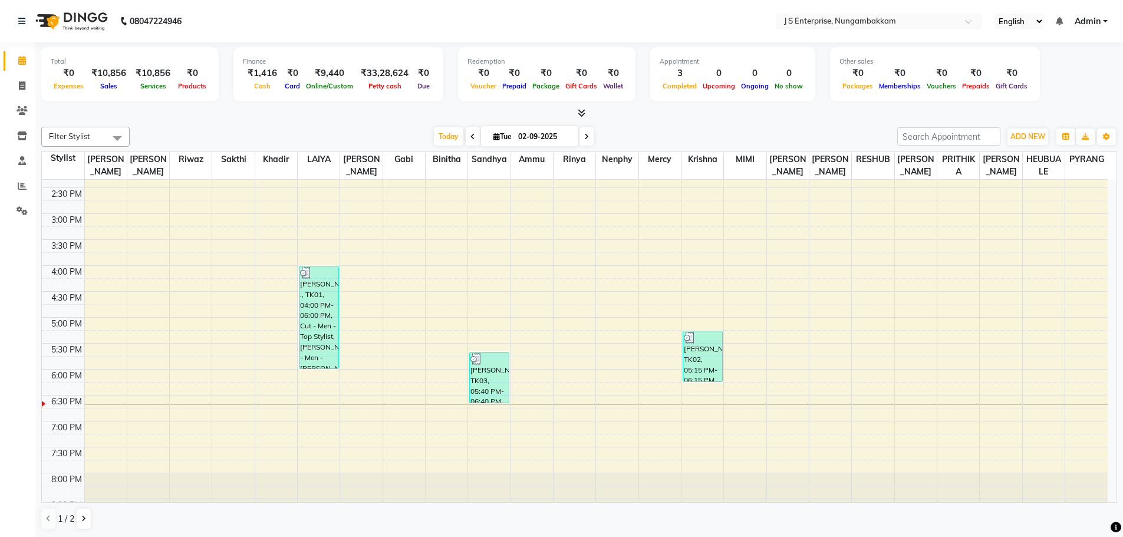
click at [14, 95] on li "Invoice" at bounding box center [17, 86] width 35 height 25
click at [25, 85] on icon at bounding box center [22, 85] width 6 height 9
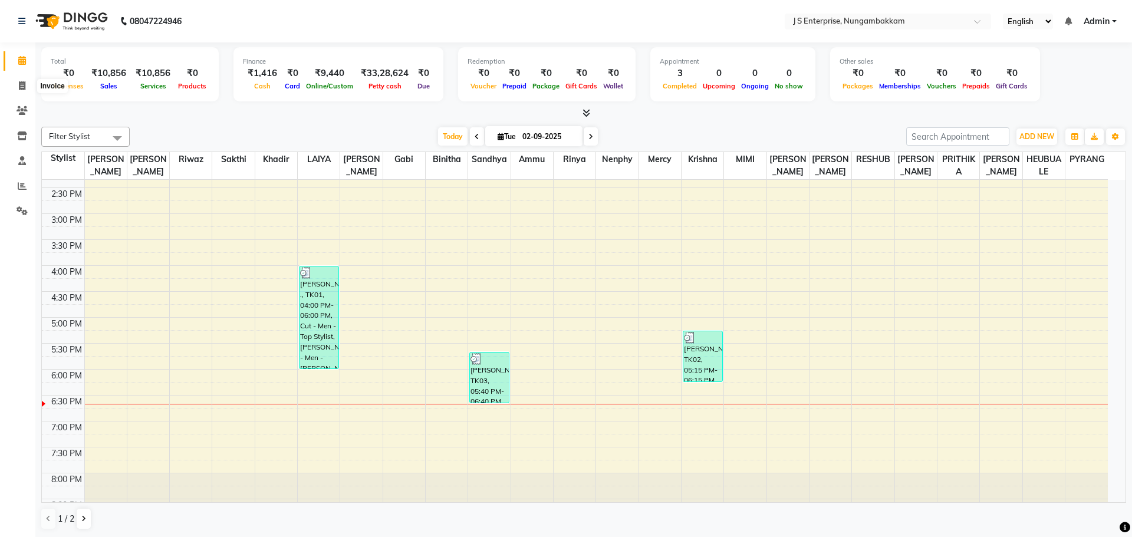
select select "7359"
select select "service"
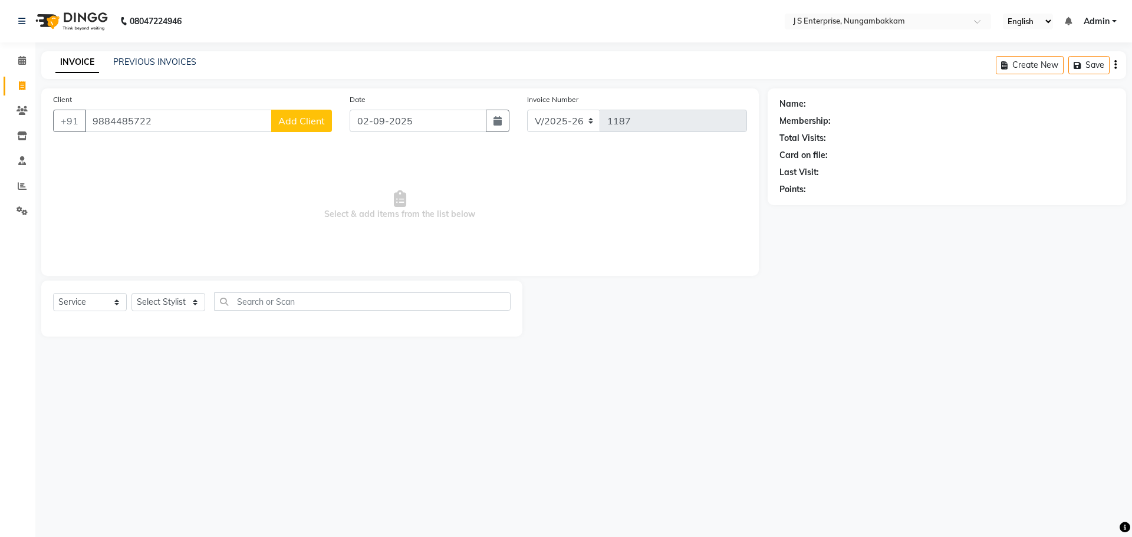
type input "9884485722"
click at [294, 120] on span "Add Client" at bounding box center [301, 121] width 47 height 12
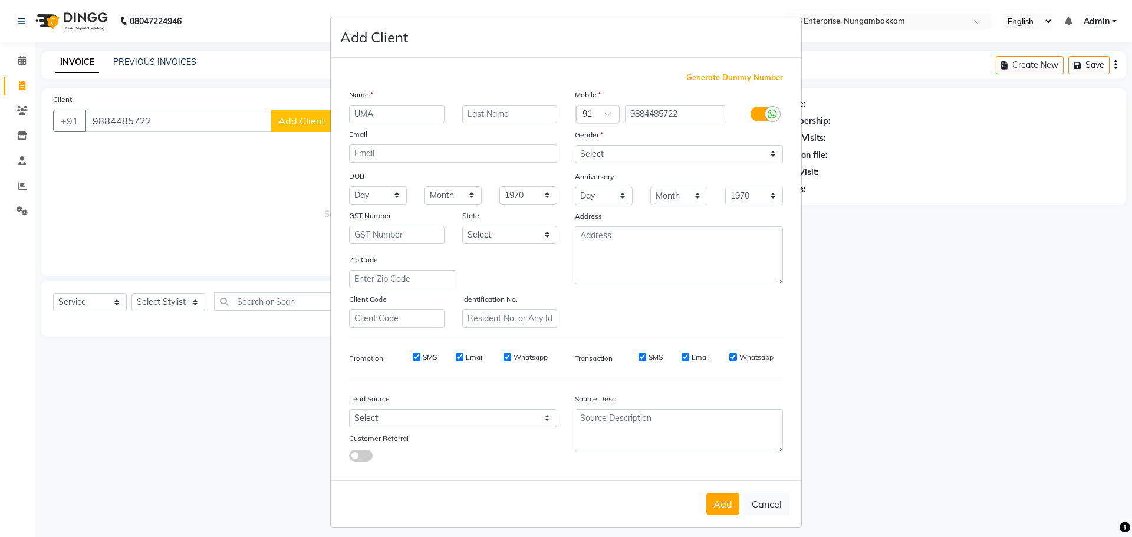
type input "UMA"
type input "KRISHNAN (BNI)"
click at [580, 151] on select "Select [DEMOGRAPHIC_DATA] [DEMOGRAPHIC_DATA] Other Prefer Not To Say" at bounding box center [679, 154] width 208 height 18
select select "[DEMOGRAPHIC_DATA]"
click at [575, 145] on select "Select [DEMOGRAPHIC_DATA] [DEMOGRAPHIC_DATA] Other Prefer Not To Say" at bounding box center [679, 154] width 208 height 18
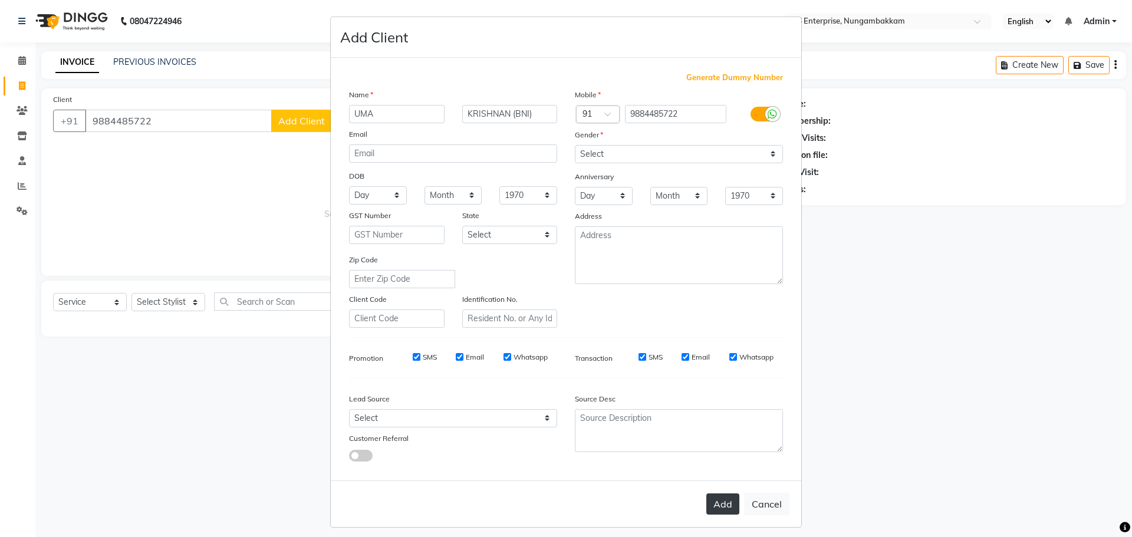
click at [723, 493] on button "Add" at bounding box center [722, 503] width 33 height 21
select select
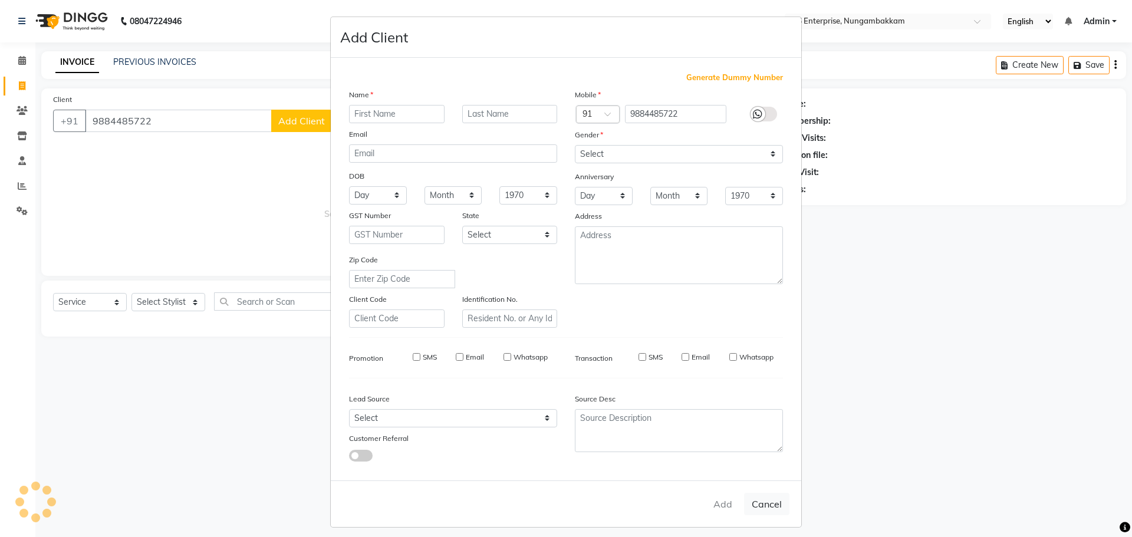
select select
checkbox input "false"
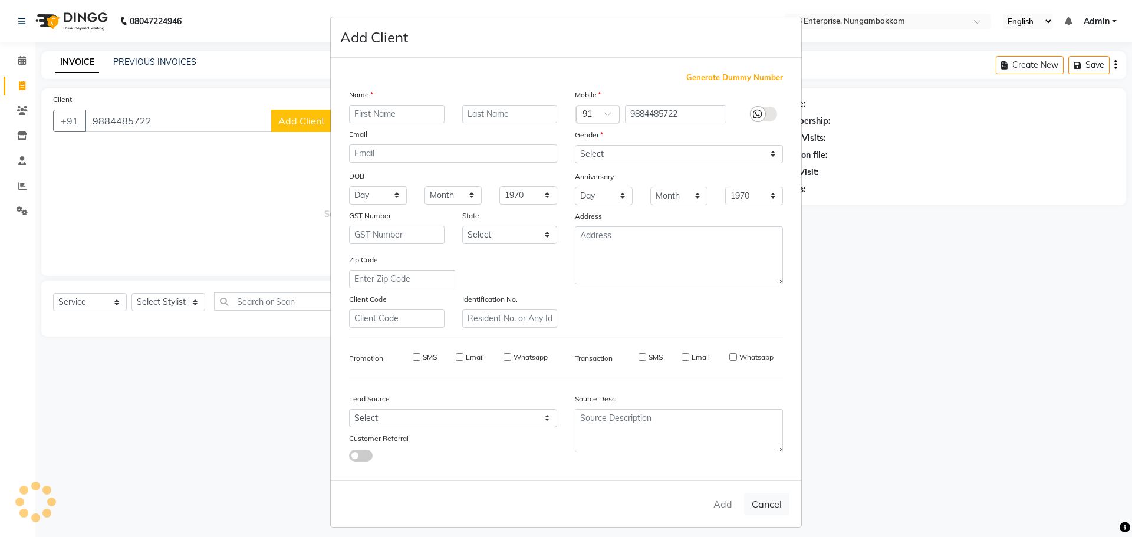
checkbox input "false"
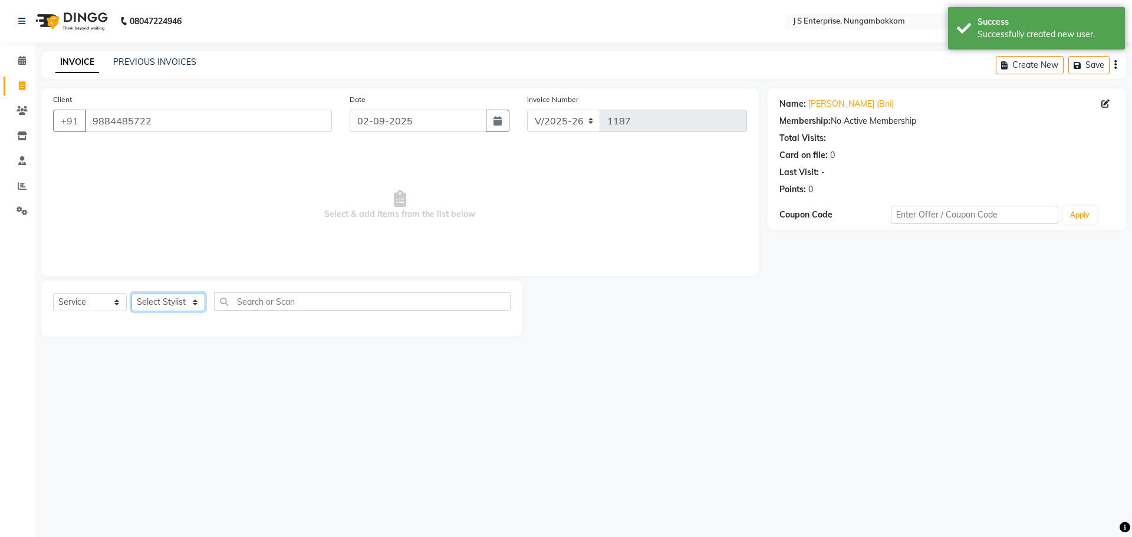
click at [161, 293] on select "Select Stylist [PERSON_NAME] [PERSON_NAME] [PERSON_NAME] [PERSON_NAME] krishna …" at bounding box center [168, 302] width 74 height 18
select select "82675"
click at [131, 293] on select "Select Stylist [PERSON_NAME] [PERSON_NAME] [PERSON_NAME] [PERSON_NAME] krishna …" at bounding box center [168, 302] width 74 height 18
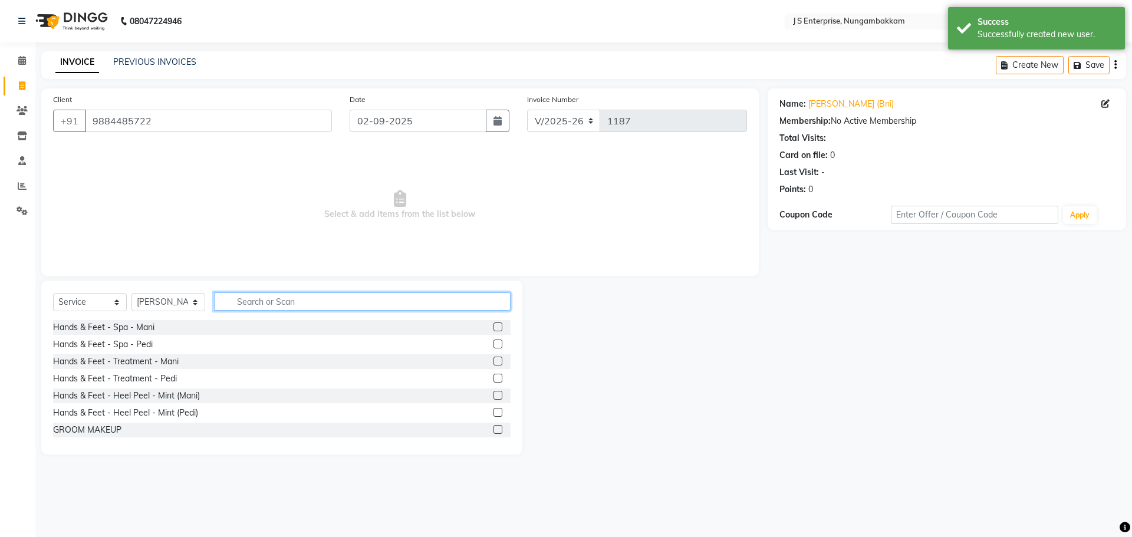
click at [473, 306] on input "text" at bounding box center [362, 301] width 296 height 18
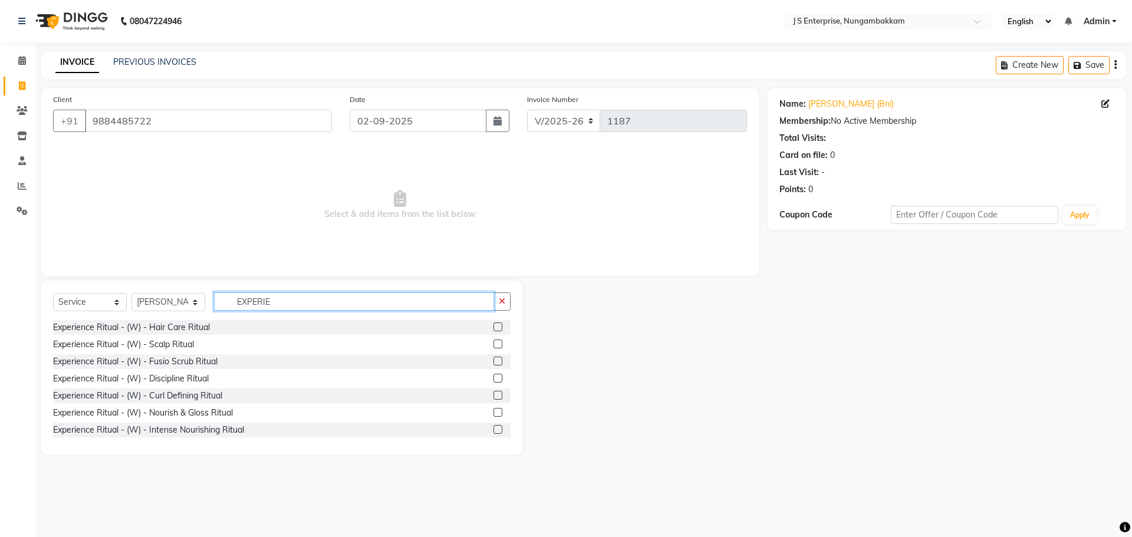
type input "EXPERIE"
click at [493, 324] on label at bounding box center [497, 326] width 9 height 9
click at [493, 324] on input "checkbox" at bounding box center [497, 328] width 8 height 8
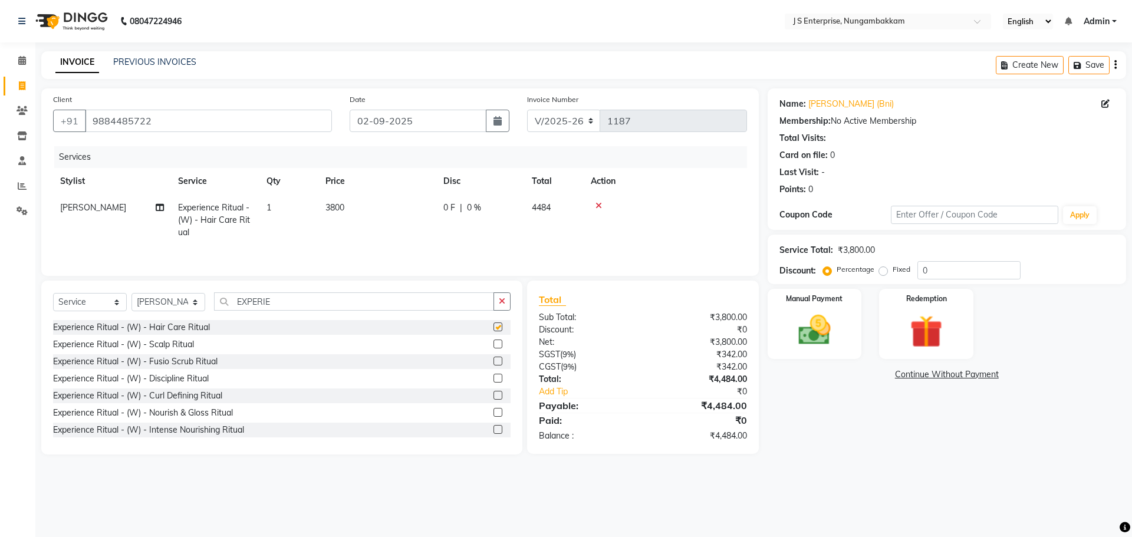
checkbox input "false"
drag, startPoint x: 315, startPoint y: 311, endPoint x: 60, endPoint y: 288, distance: 255.6
click at [52, 288] on div "Select Service Product Membership Package Voucher Prepaid Gift Card Select Styl…" at bounding box center [281, 368] width 481 height 174
click at [272, 295] on input "EXPERIE" at bounding box center [354, 301] width 280 height 18
drag, startPoint x: 293, startPoint y: 305, endPoint x: 0, endPoint y: 328, distance: 293.8
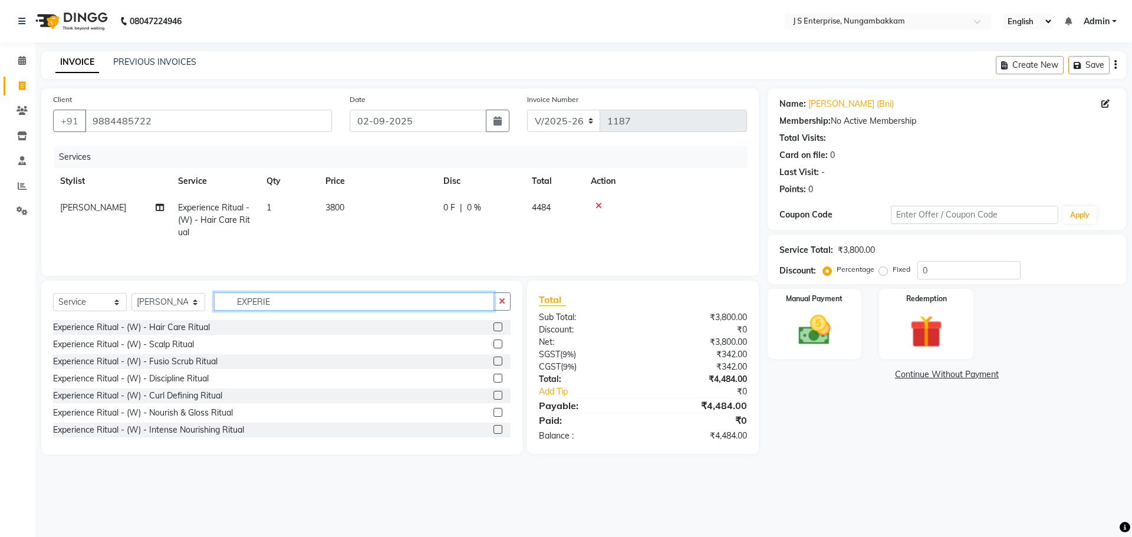
click at [0, 328] on app-home "08047224946 Select Location × J S Enterprise, Nungambakkam English ENGLISH Espa…" at bounding box center [566, 236] width 1132 height 472
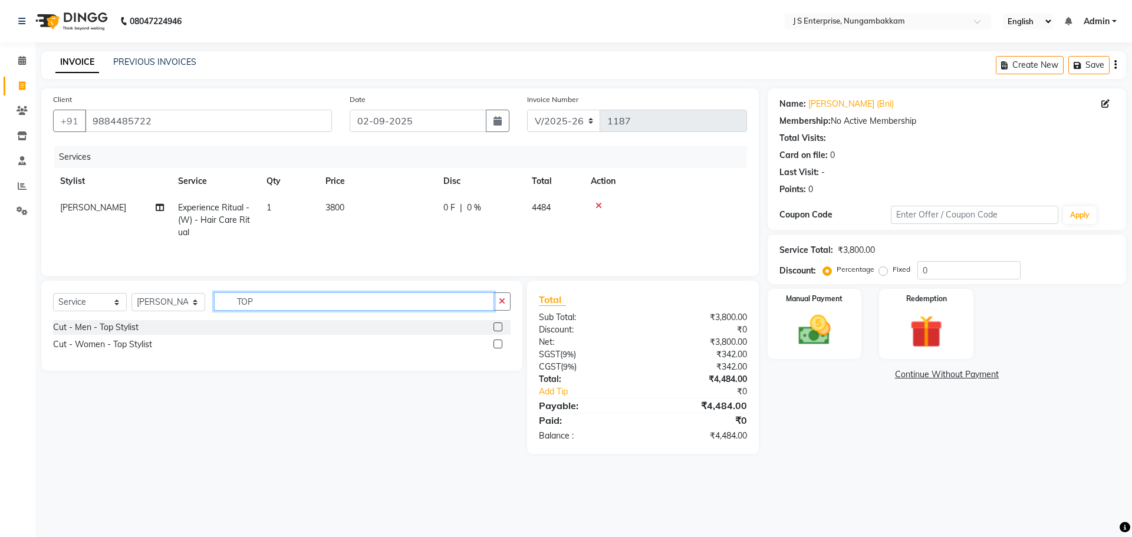
type input "TOP"
click at [502, 338] on div at bounding box center [501, 344] width 17 height 15
click at [499, 343] on label at bounding box center [497, 343] width 9 height 9
click at [499, 343] on input "checkbox" at bounding box center [497, 345] width 8 height 8
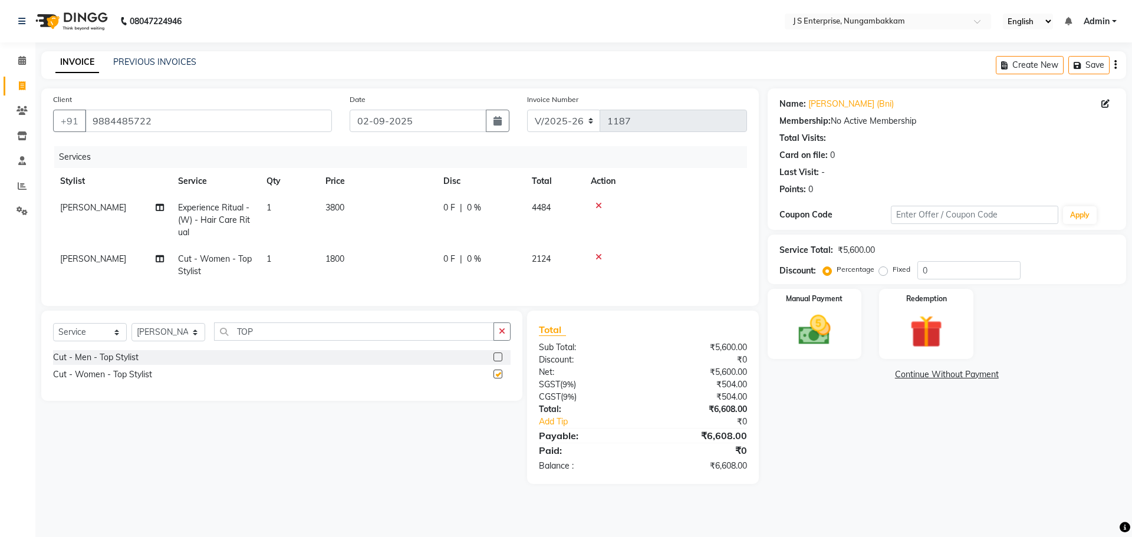
checkbox input "false"
drag, startPoint x: 949, startPoint y: 262, endPoint x: 894, endPoint y: 273, distance: 56.1
click at [894, 273] on div "Percentage Fixed 0" at bounding box center [922, 270] width 195 height 18
type input "10"
click at [920, 418] on div "Name: [PERSON_NAME] (Bni) Membership: No Active Membership Total Visits: Card o…" at bounding box center [950, 285] width 367 height 395
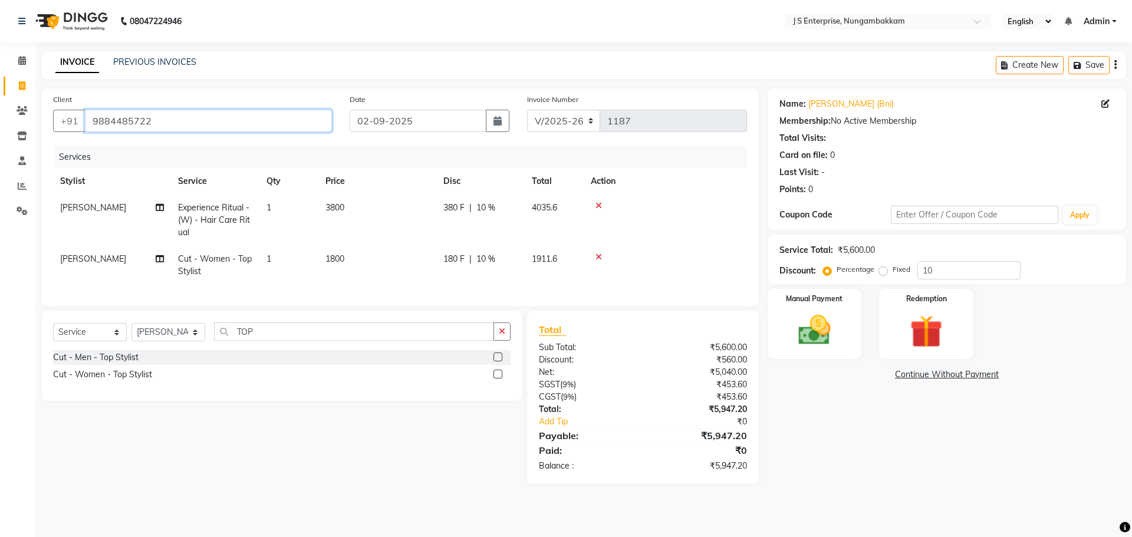
drag, startPoint x: 169, startPoint y: 122, endPoint x: 84, endPoint y: 126, distance: 84.4
click at [85, 126] on input "9884485722" at bounding box center [208, 121] width 247 height 22
click at [814, 430] on div "Name: [PERSON_NAME] (Bni) Membership: No Active Membership Total Visits: Card o…" at bounding box center [950, 285] width 367 height 395
click at [816, 338] on img at bounding box center [814, 330] width 55 height 39
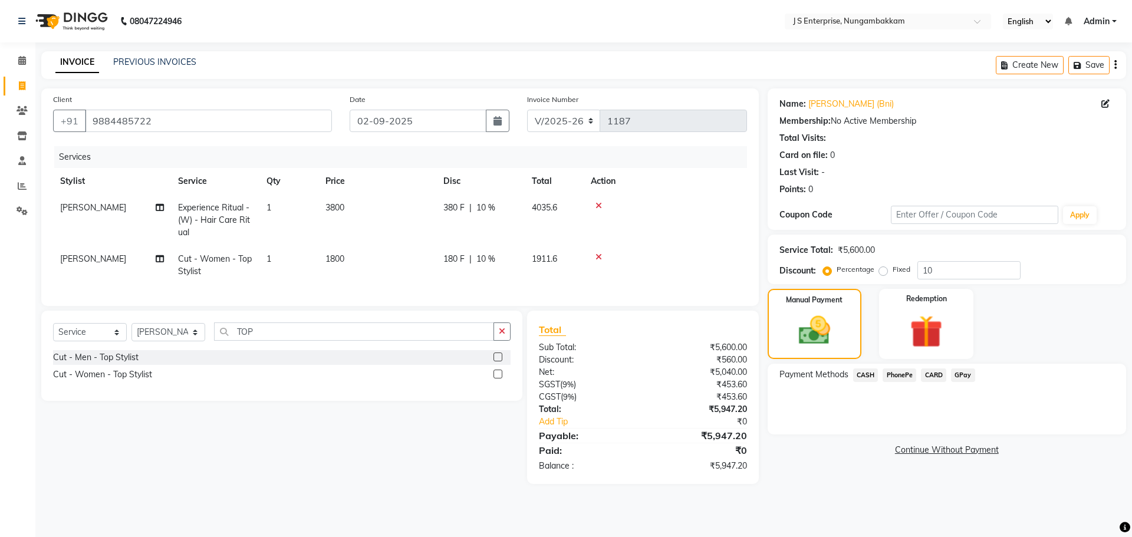
click at [862, 374] on span "CASH" at bounding box center [865, 375] width 25 height 14
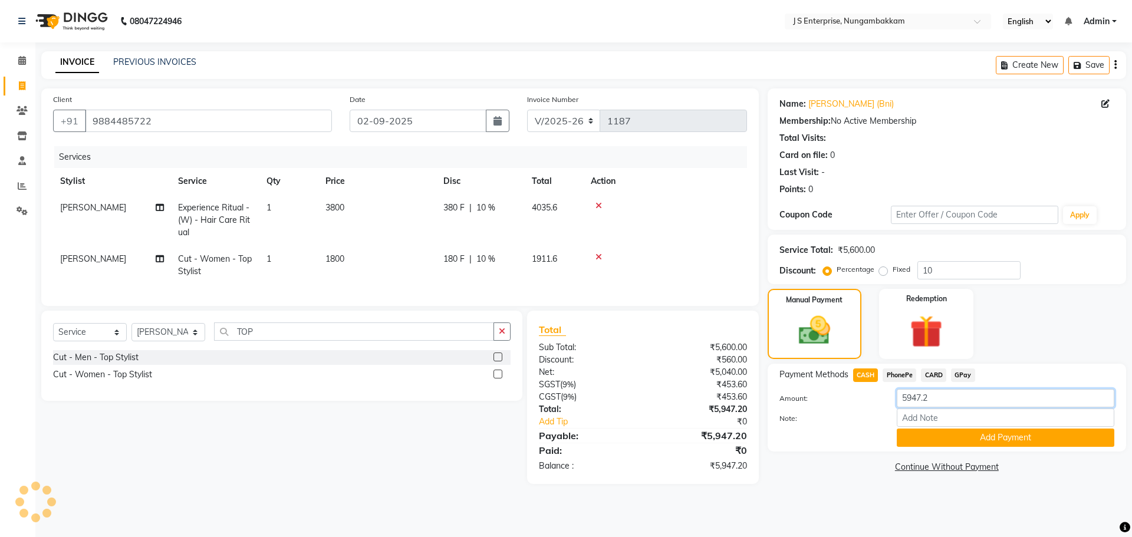
click at [929, 394] on input "5947.2" at bounding box center [1004, 398] width 217 height 18
type input "5000"
click at [921, 444] on button "Add Payment" at bounding box center [1004, 437] width 217 height 18
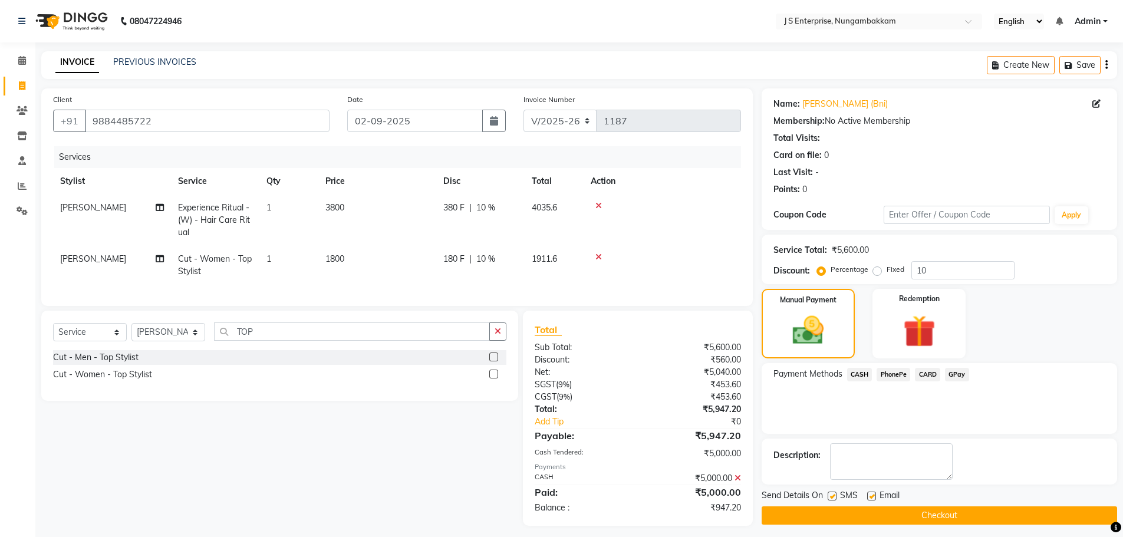
click at [954, 372] on span "GPay" at bounding box center [957, 375] width 24 height 14
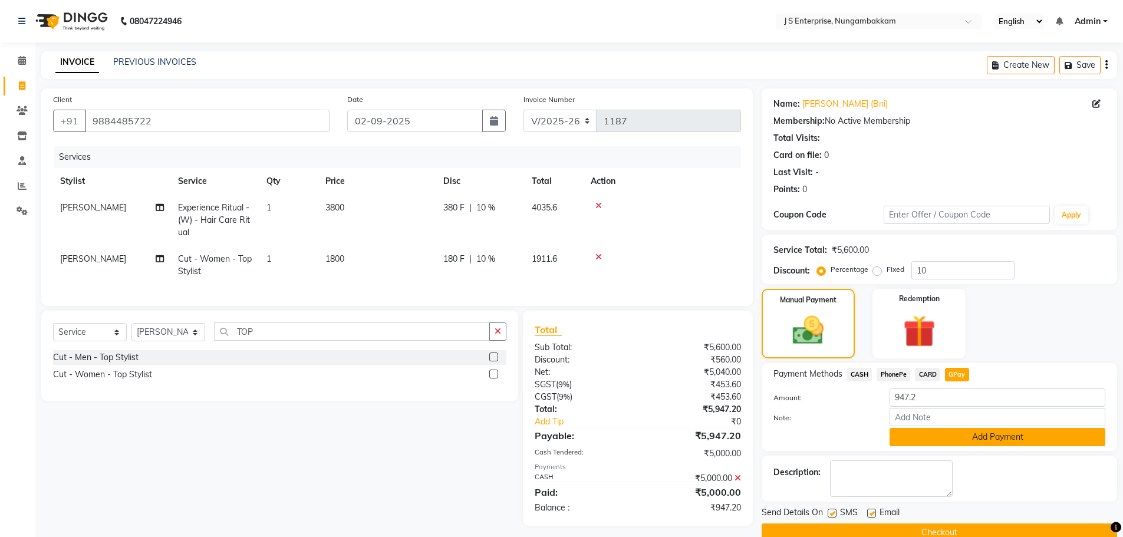
drag, startPoint x: 912, startPoint y: 438, endPoint x: 911, endPoint y: 473, distance: 34.2
click at [913, 438] on button "Add Payment" at bounding box center [997, 437] width 216 height 18
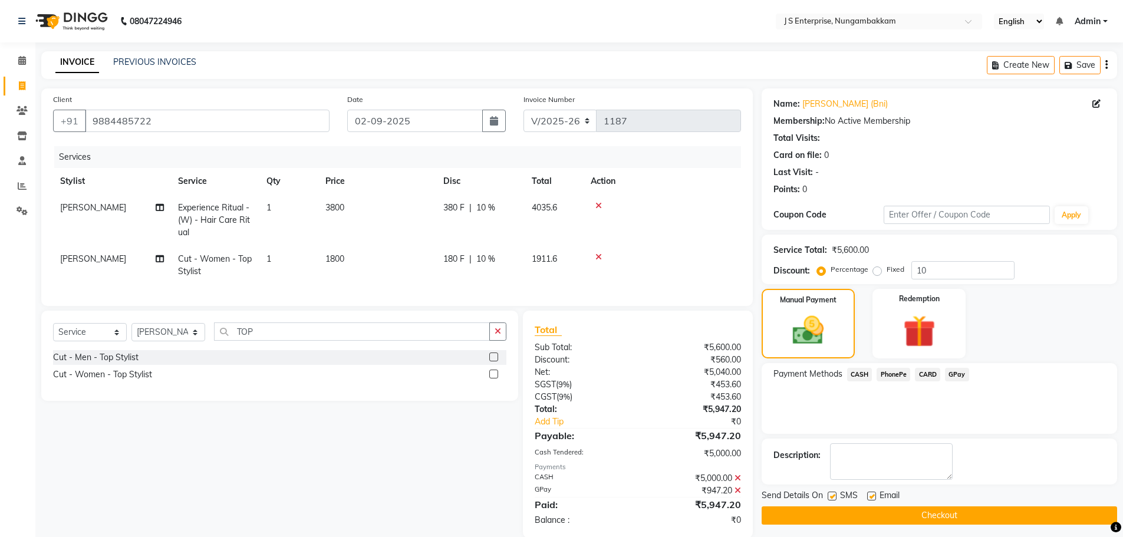
click at [894, 516] on button "Checkout" at bounding box center [938, 515] width 355 height 18
